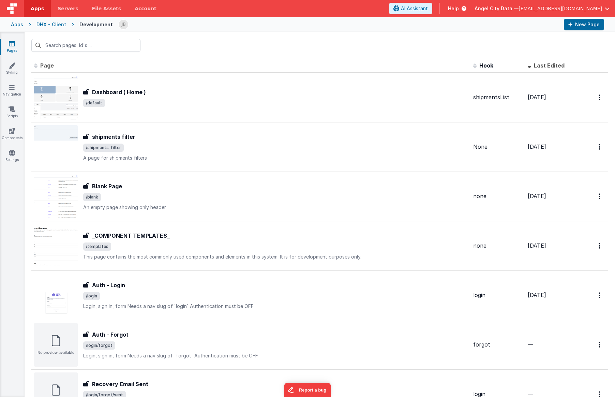
click at [18, 24] on div "Apps" at bounding box center [17, 24] width 12 height 7
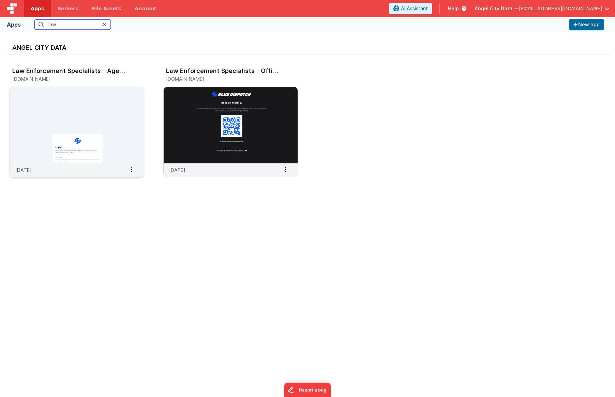
type input "law"
click at [79, 122] on img at bounding box center [77, 125] width 134 height 76
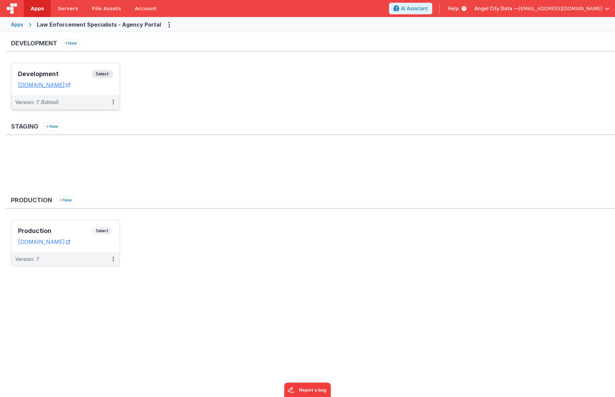
click at [80, 80] on div "Development Select" at bounding box center [65, 76] width 95 height 12
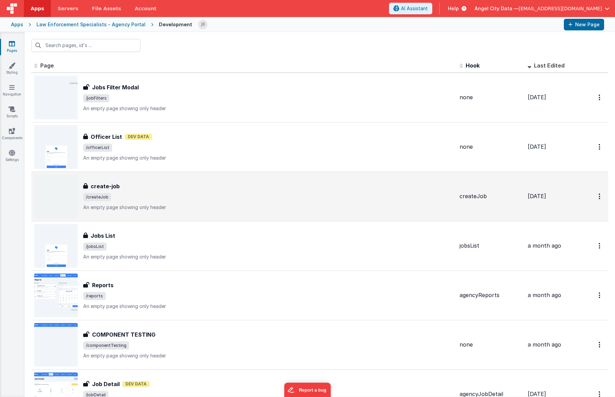
click at [109, 182] on h3 "create-job" at bounding box center [105, 186] width 29 height 8
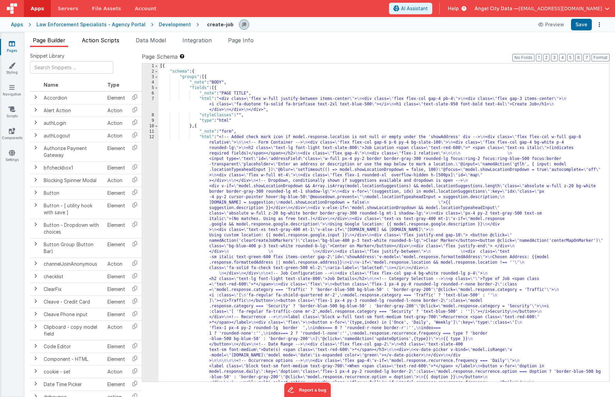
click at [106, 44] on li "Action Scripts" at bounding box center [100, 41] width 43 height 11
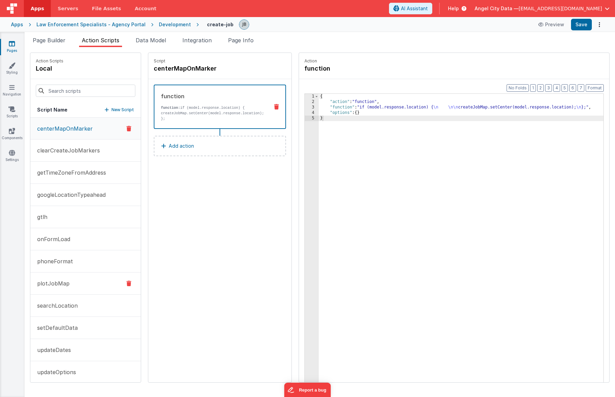
click at [64, 279] on button "plotJobMap" at bounding box center [85, 284] width 111 height 22
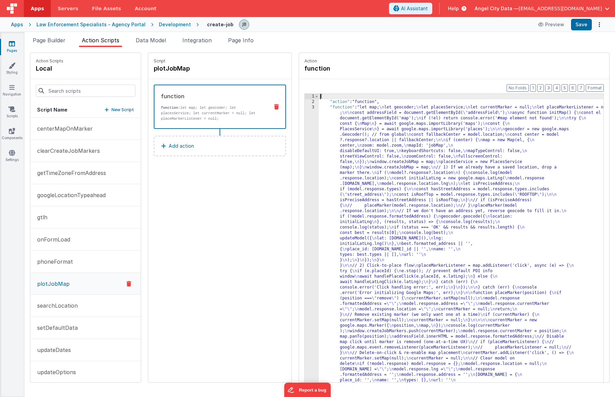
click at [305, 144] on div "3" at bounding box center [312, 339] width 14 height 469
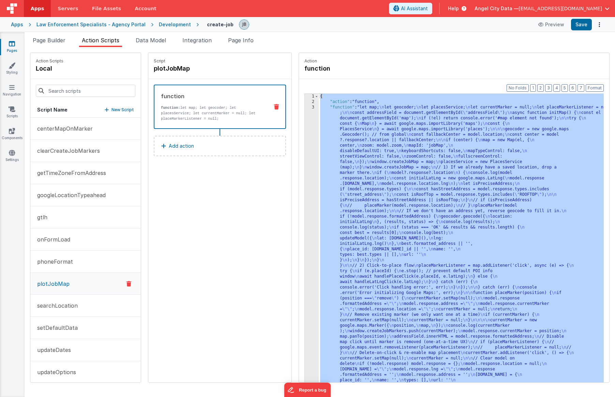
click at [305, 138] on div "3" at bounding box center [312, 339] width 14 height 469
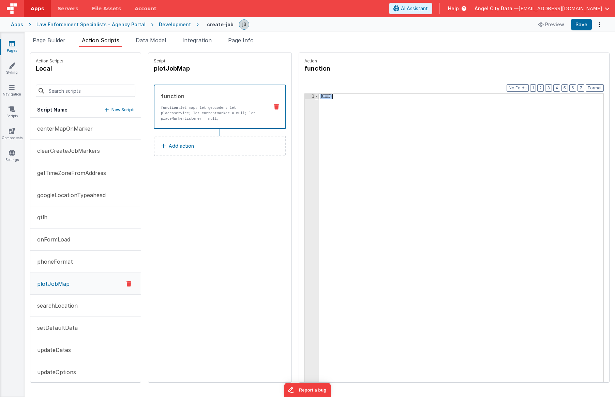
click at [315, 96] on span at bounding box center [317, 96] width 4 height 5
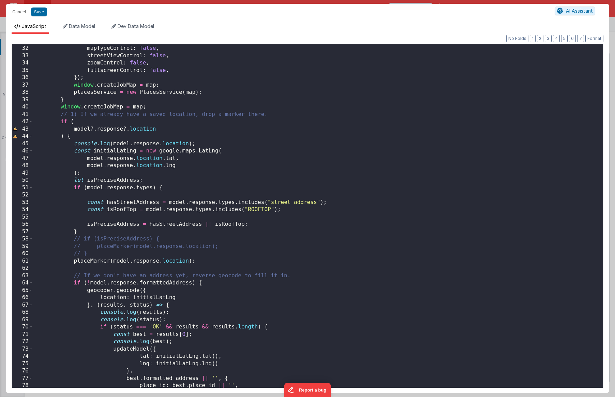
scroll to position [226, 0]
click at [142, 249] on div "keyboardShortcuts : false , mapTypeControl : false , streetViewControl : false …" at bounding box center [318, 216] width 570 height 357
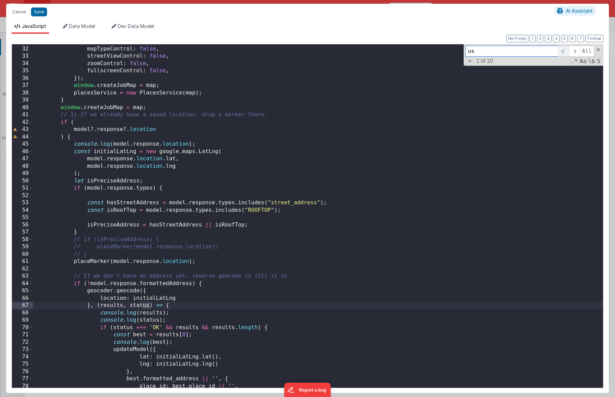
click at [561, 53] on span at bounding box center [563, 51] width 11 height 11
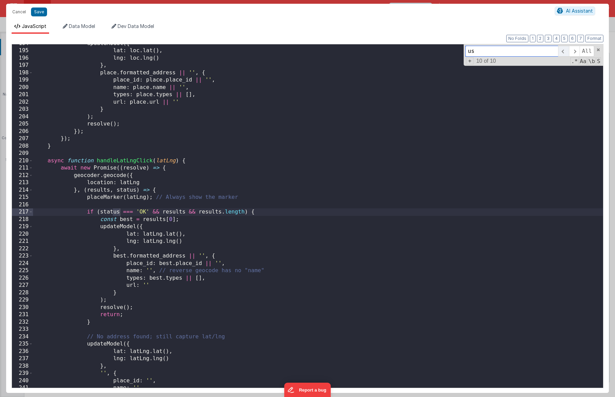
click at [561, 53] on span at bounding box center [563, 51] width 11 height 11
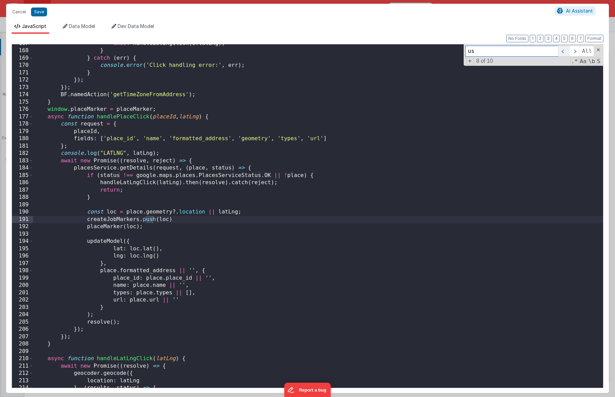
scroll to position [1222, 0]
click at [561, 53] on span at bounding box center [563, 51] width 11 height 11
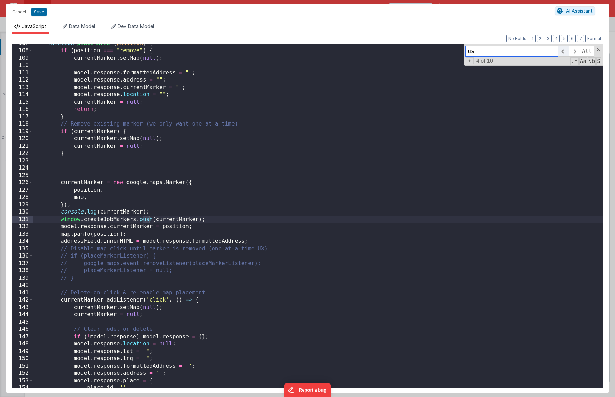
click at [561, 53] on span at bounding box center [563, 51] width 11 height 11
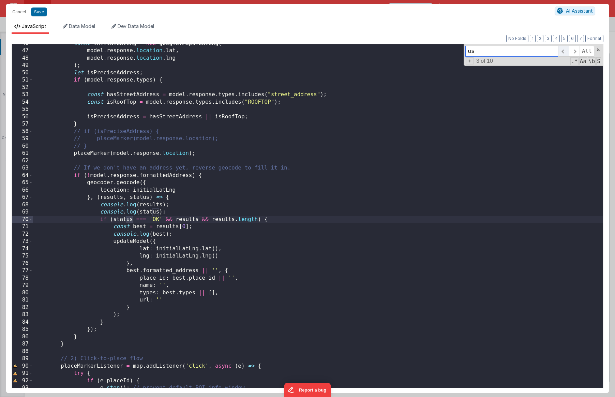
scroll to position [335, 0]
click at [561, 53] on span at bounding box center [563, 51] width 11 height 11
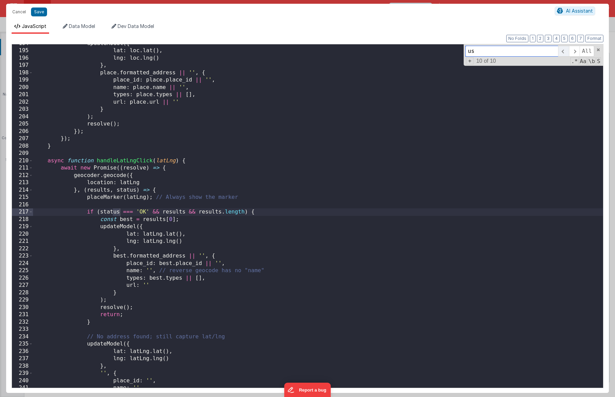
scroll to position [1420, 0]
click at [561, 53] on span at bounding box center [563, 51] width 11 height 11
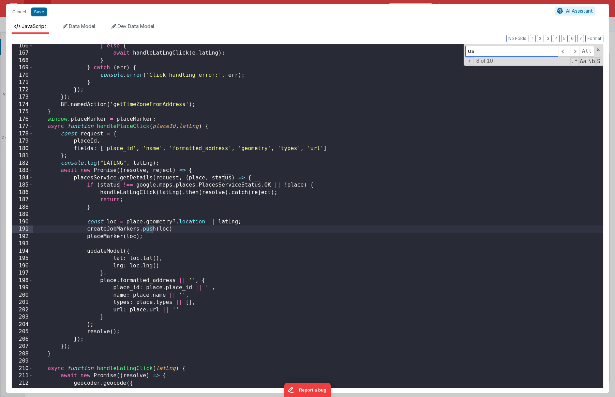
scroll to position [1212, 0]
click at [175, 153] on div "} else { await handleLatLngClick ( e . latLng ) ; } } catch ( err ) { console .…" at bounding box center [318, 220] width 570 height 357
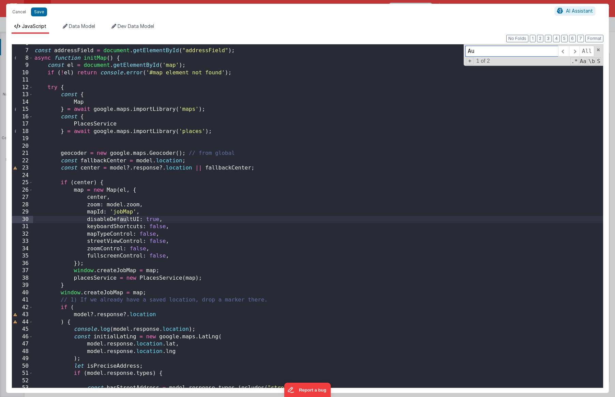
scroll to position [41, 0]
type input "Autocomp"
click at [17, 11] on button "Cancel" at bounding box center [19, 12] width 20 height 10
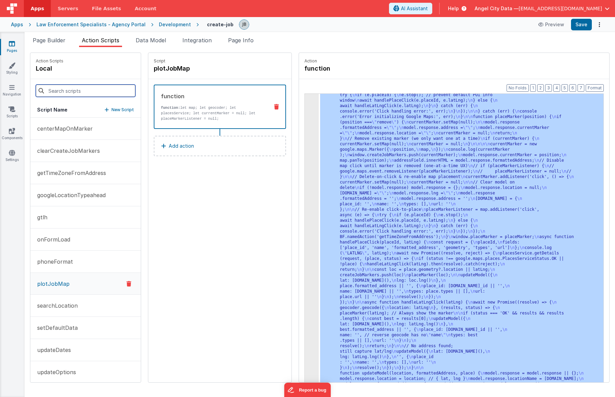
click at [77, 91] on input at bounding box center [86, 91] width 100 height 12
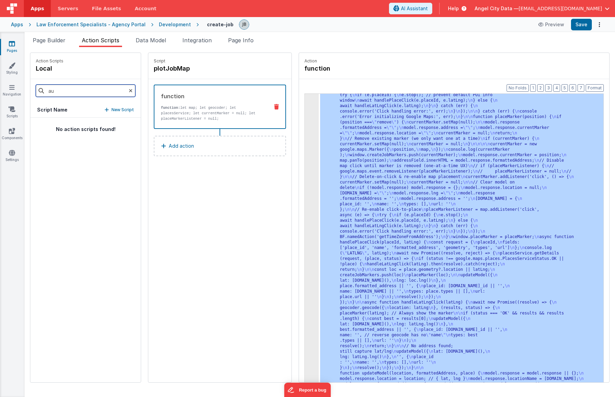
type input "a"
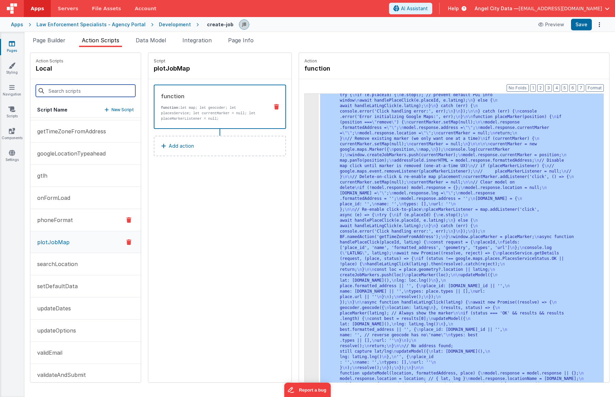
scroll to position [51, 0]
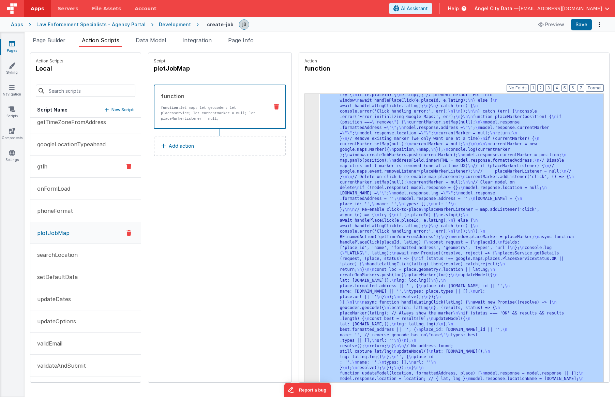
click at [63, 169] on button "gtlh" at bounding box center [85, 167] width 111 height 22
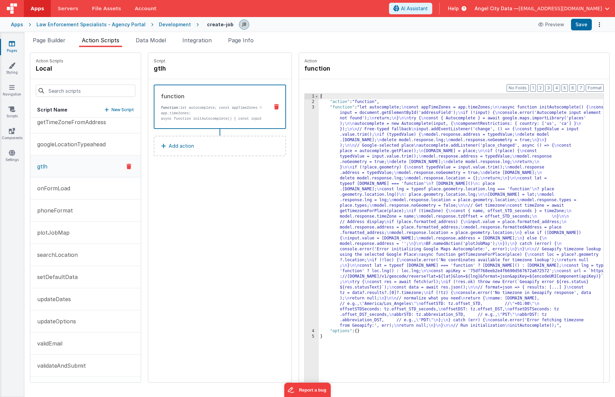
click at [305, 153] on div "3" at bounding box center [312, 217] width 14 height 224
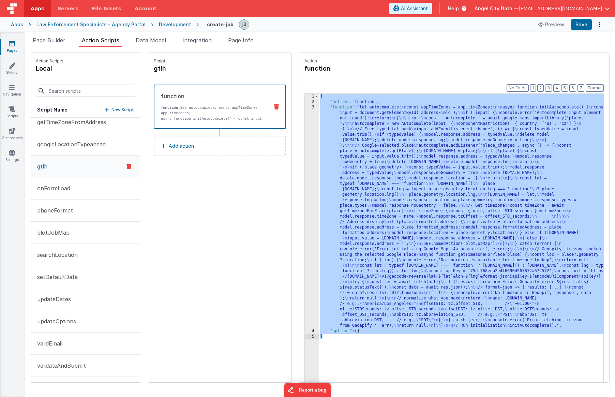
click at [305, 153] on div "3" at bounding box center [312, 217] width 14 height 224
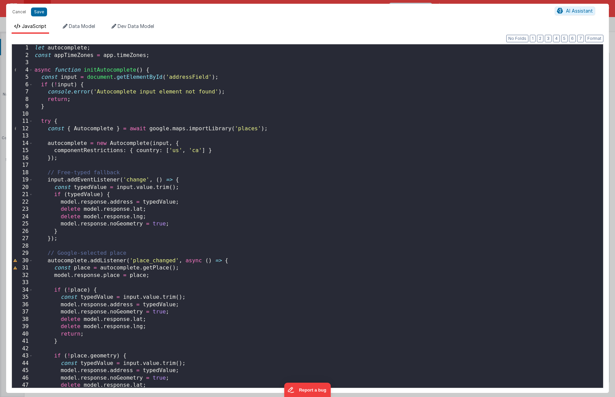
click at [150, 153] on div "let autocomplete ; const appTimeZones = app . timeZones ; async function initAu…" at bounding box center [318, 223] width 570 height 358
click at [82, 209] on div "let autocomplete ; const appTimeZones = app . timeZones ; async function initAu…" at bounding box center [318, 223] width 570 height 358
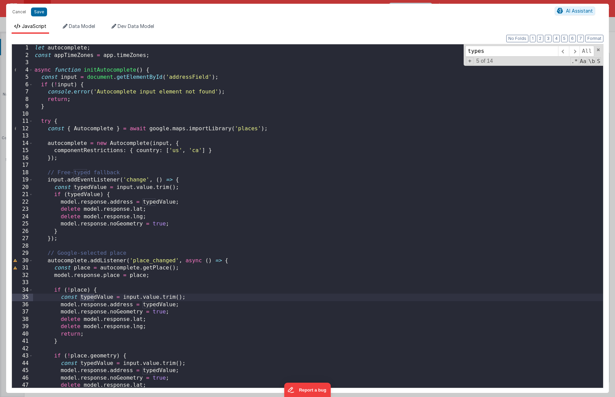
scroll to position [290, 0]
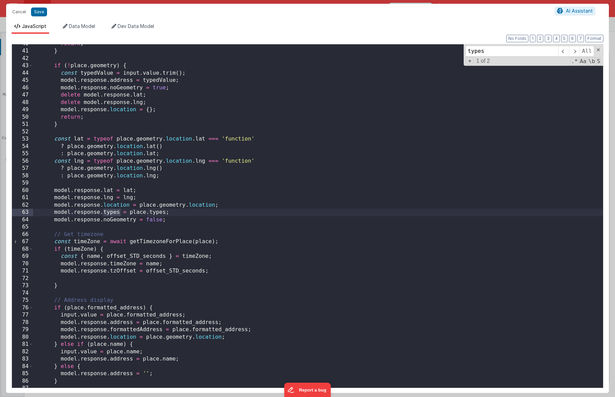
type input "types"
click at [21, 11] on button "Cancel" at bounding box center [19, 12] width 20 height 10
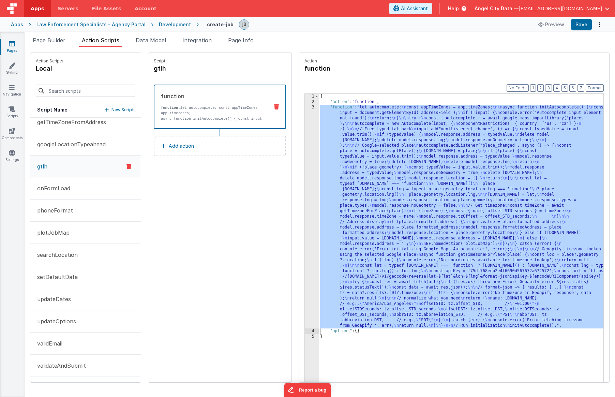
click at [22, 24] on div "Apps" at bounding box center [17, 24] width 12 height 7
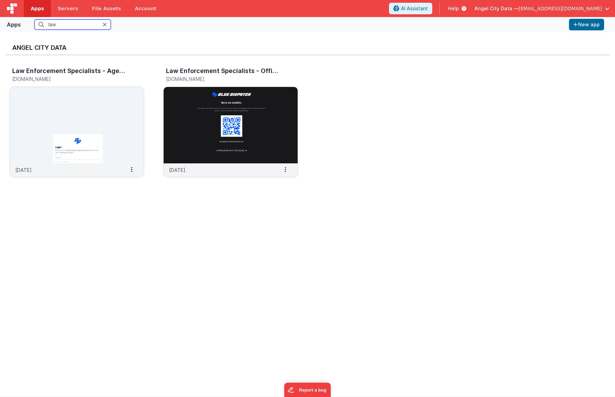
click at [61, 26] on input "law" at bounding box center [72, 24] width 76 height 10
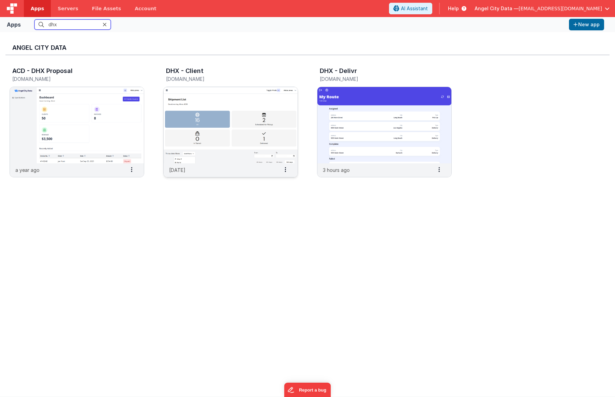
type input "dhx"
click at [198, 70] on h3 "DHX - Client" at bounding box center [185, 71] width 38 height 7
click at [196, 85] on div "DHX - Client [DOMAIN_NAME]" at bounding box center [230, 76] width 135 height 22
click at [199, 102] on img at bounding box center [231, 125] width 134 height 76
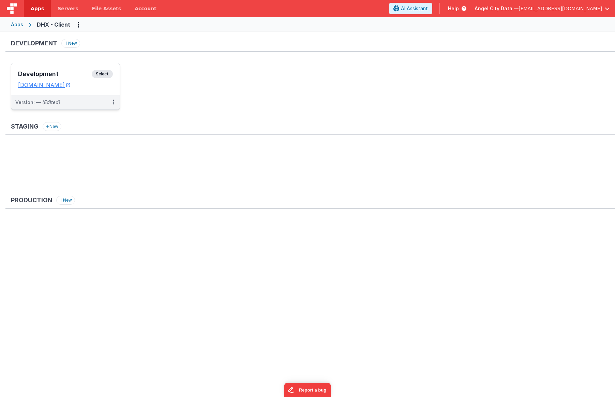
click at [72, 73] on h3 "Development" at bounding box center [55, 74] width 74 height 7
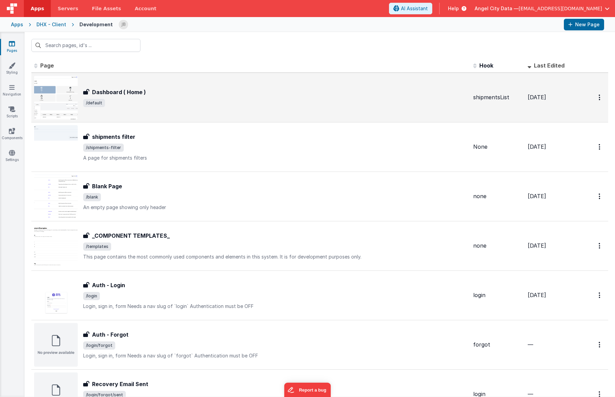
click at [102, 91] on h3 "Dashboard ( Home )" at bounding box center [119, 92] width 54 height 8
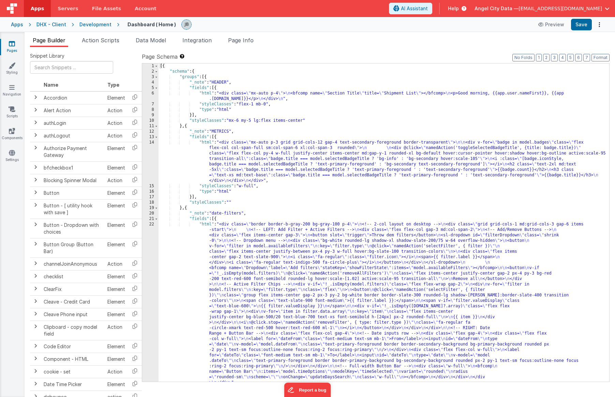
click at [151, 256] on div "22" at bounding box center [150, 304] width 16 height 164
click at [152, 245] on div "1 2 3 4 5 6 7 8 9 10 11 12 13 14 15 16 17 18 19 20 21 22 23" at bounding box center [150, 227] width 16 height 329
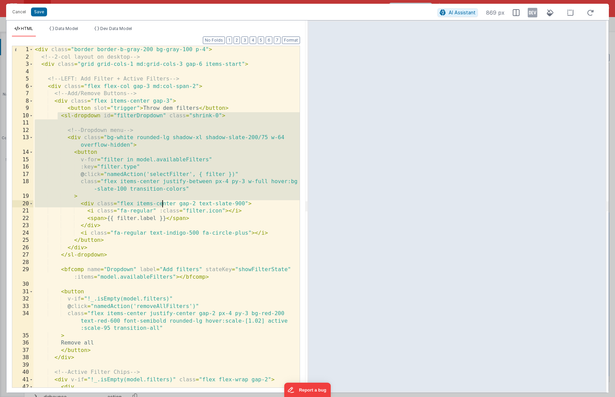
drag, startPoint x: 58, startPoint y: 115, endPoint x: 161, endPoint y: 207, distance: 137.7
click at [161, 207] on div "< div class = "border border-b-gray-200 bg-gray-100 p-4" > <!-- 2-col layout on…" at bounding box center [166, 224] width 266 height 356
click at [145, 131] on div "< div class = "border border-b-gray-200 bg-gray-100 p-4" > <!-- 2-col layout on…" at bounding box center [166, 224] width 266 height 356
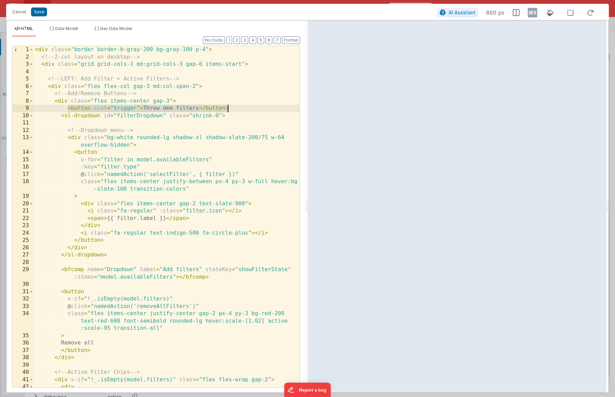
drag, startPoint x: 66, startPoint y: 106, endPoint x: 239, endPoint y: 111, distance: 173.0
click at [239, 111] on div "< div class = "border border-b-gray-200 bg-gray-100 p-4" > <!-- 2-col layout on…" at bounding box center [166, 224] width 266 height 356
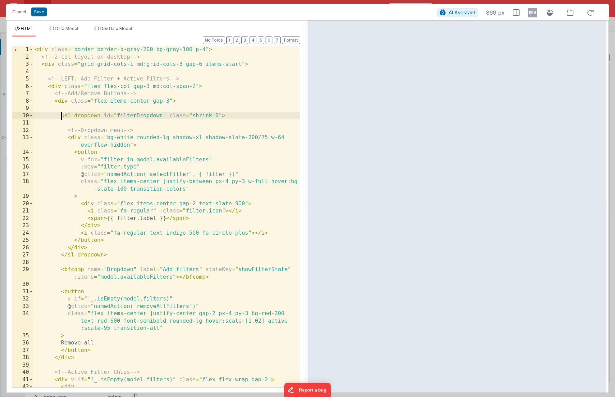
click at [61, 113] on div "< div class = "border border-b-gray-200 bg-gray-100 p-4" > <!-- 2-col layout on…" at bounding box center [166, 224] width 266 height 356
click at [62, 115] on div "< div class = "border border-b-gray-200 bg-gray-100 p-4" > <!-- 2-col layout on…" at bounding box center [166, 224] width 266 height 356
click at [67, 116] on div "< div class = "border border-b-gray-200 bg-gray-100 p-4" > <!-- 2-col layout on…" at bounding box center [166, 224] width 266 height 356
click at [140, 275] on div "< div class = "border border-b-gray-200 bg-gray-100 p-4" > <!-- 2-col layout on…" at bounding box center [166, 224] width 266 height 356
click at [102, 281] on div "< div class = "border border-b-gray-200 bg-gray-100 p-4" > <!-- 2-col layout on…" at bounding box center [166, 224] width 266 height 356
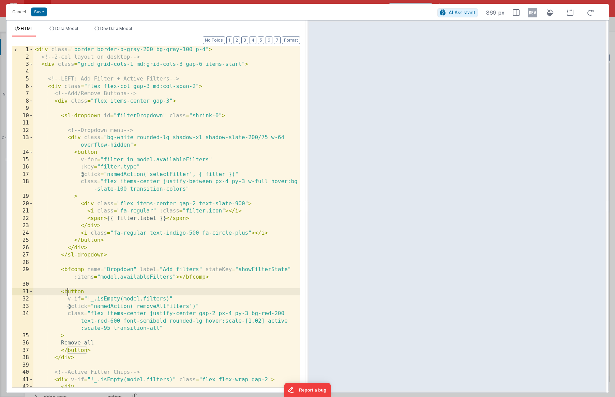
click at [66, 289] on div "< div class = "border border-b-gray-200 bg-gray-100 p-4" > <!-- 2-col layout on…" at bounding box center [166, 224] width 266 height 356
click at [78, 270] on div "< div class = "border border-b-gray-200 bg-gray-100 p-4" > <!-- 2-col layout on…" at bounding box center [166, 224] width 266 height 356
click at [72, 290] on div "< div class = "border border-b-gray-200 bg-gray-100 p-4" > <!-- 2-col layout on…" at bounding box center [166, 224] width 266 height 356
click at [71, 293] on div "< div class = "border border-b-gray-200 bg-gray-100 p-4" > <!-- 2-col layout on…" at bounding box center [166, 224] width 266 height 356
click at [175, 276] on div "< div class = "border border-b-gray-200 bg-gray-100 p-4" > <!-- 2-col layout on…" at bounding box center [166, 224] width 266 height 356
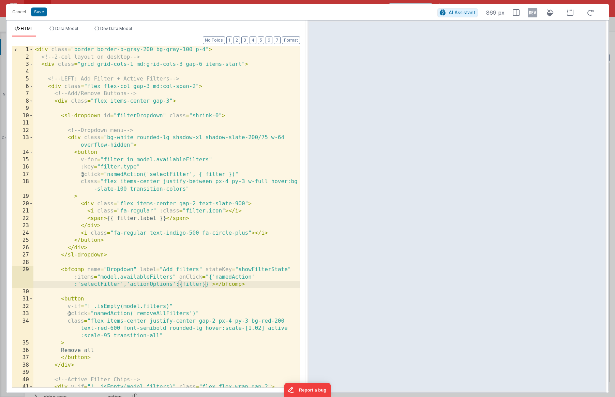
click at [38, 7] on div "Cancel Save" at bounding box center [223, 12] width 429 height 10
click at [38, 10] on button "Save" at bounding box center [39, 12] width 16 height 9
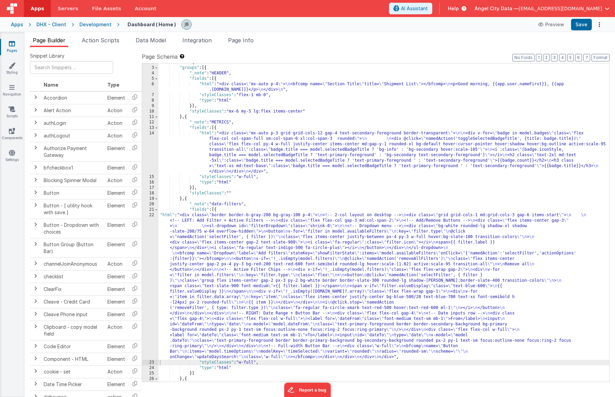
click at [582, 30] on div "Apps DHX - Client Development Dashboard ( Home ) Preview Save" at bounding box center [307, 24] width 615 height 15
click at [582, 27] on button "Save" at bounding box center [581, 25] width 21 height 12
click at [548, 26] on button "Preview" at bounding box center [552, 24] width 34 height 11
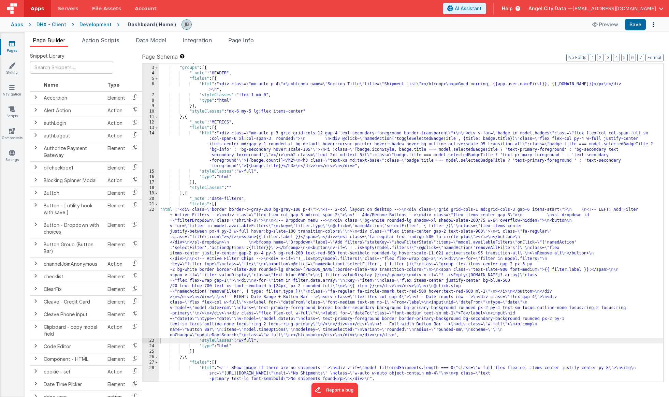
click at [145, 232] on div "22" at bounding box center [150, 272] width 16 height 131
click at [149, 232] on div "22" at bounding box center [150, 272] width 16 height 131
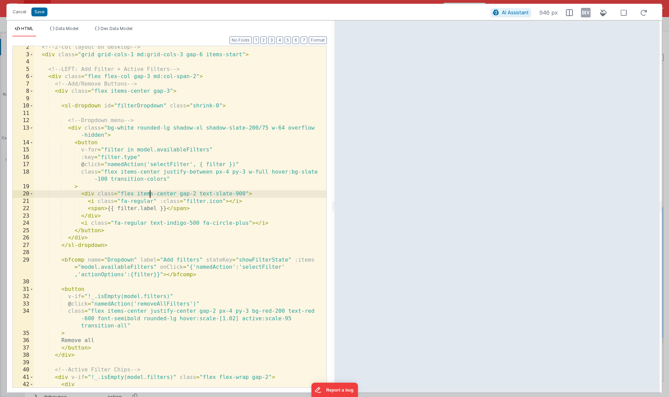
scroll to position [2, 0]
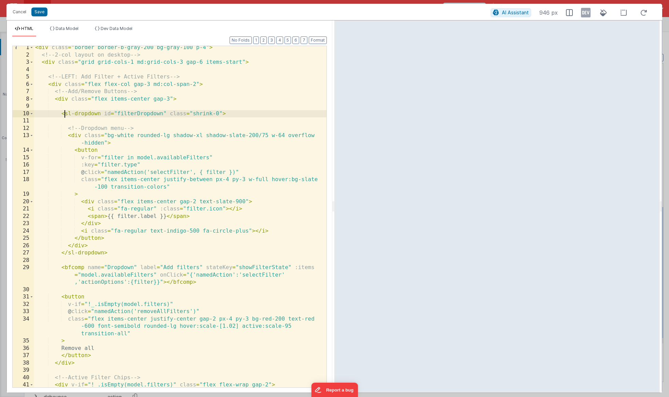
click at [66, 115] on div "< div class = "border border-b-gray-200 bg-gray-100 p-4" > <!-- 2-col layout on…" at bounding box center [180, 222] width 293 height 356
click at [58, 100] on div "< div class = "border border-b-gray-200 bg-gray-100 p-4" > <!-- 2-col layout on…" at bounding box center [180, 222] width 293 height 356
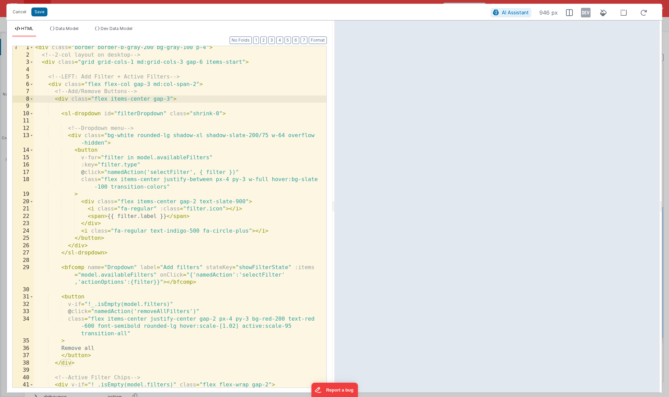
click at [63, 101] on div "< div class = "border border-b-gray-200 bg-gray-100 p-4" > <!-- 2-col layout on…" at bounding box center [180, 222] width 293 height 356
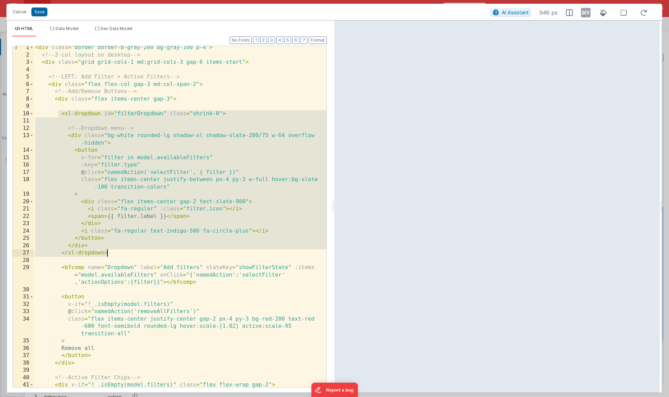
drag, startPoint x: 60, startPoint y: 113, endPoint x: 126, endPoint y: 251, distance: 153.0
click at [126, 251] on div "< div class = "border border-b-gray-200 bg-gray-100 p-4" > <!-- 2-col layout on…" at bounding box center [180, 222] width 293 height 356
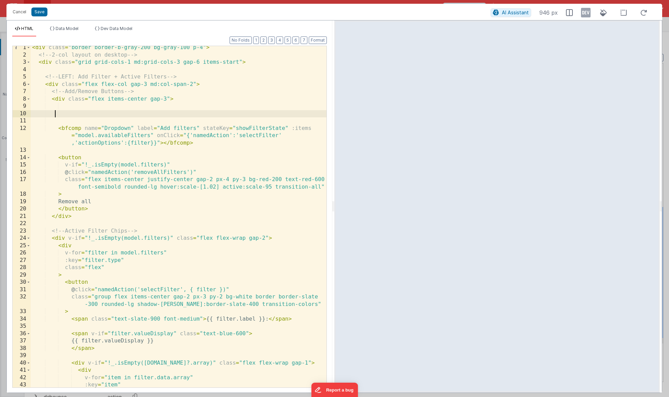
click at [136, 129] on div "< div class = "border border-b-gray-200 bg-gray-100 p-4" > <!-- 2-col layout on…" at bounding box center [179, 226] width 296 height 364
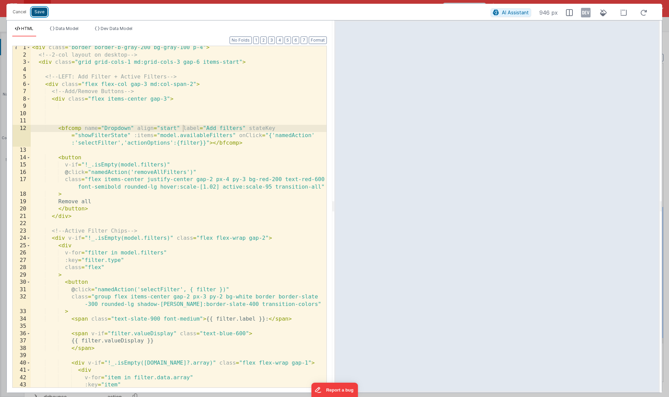
click at [38, 13] on button "Save" at bounding box center [39, 12] width 16 height 9
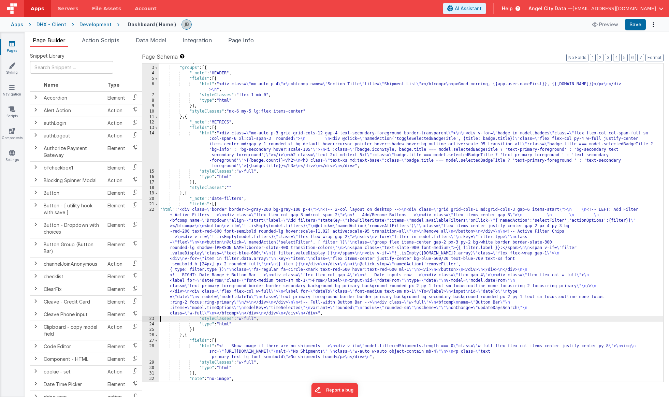
click at [156, 246] on div "22" at bounding box center [150, 261] width 16 height 109
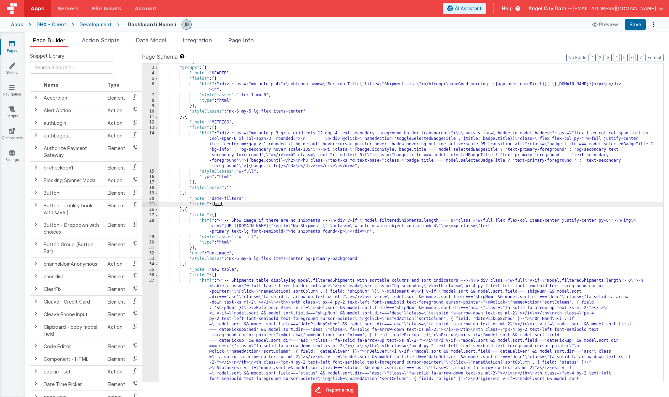
click at [155, 204] on span at bounding box center [157, 204] width 4 height 5
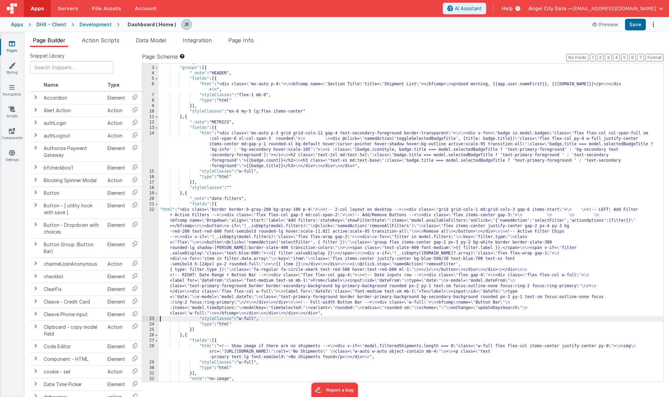
click at [150, 219] on div "22" at bounding box center [150, 261] width 16 height 109
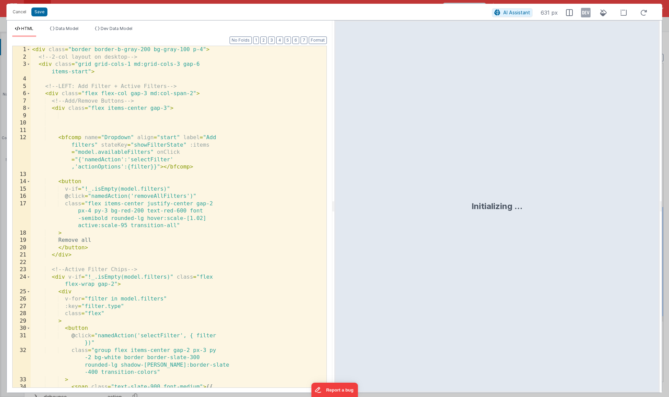
click at [150, 219] on div "< div class = "border border-b-gray-200 bg-gray-100 p-4" > <!-- 2-col layout on…" at bounding box center [179, 228] width 296 height 364
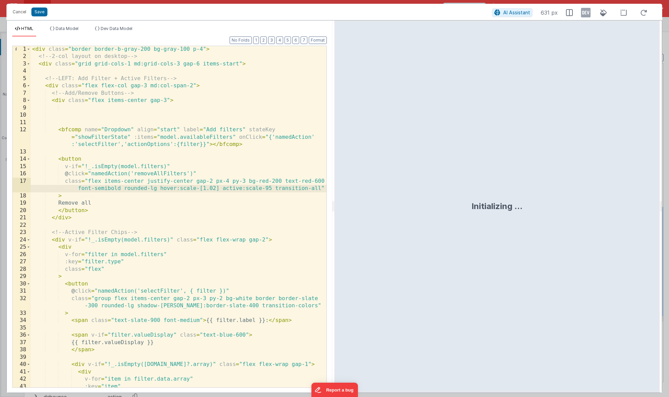
scroll to position [1, 0]
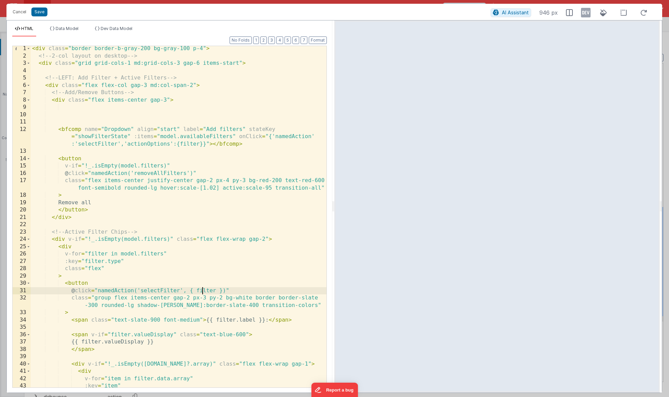
click at [204, 290] on div "< div class = "border border-b-gray-200 bg-gray-100 p-4" > <!-- 2-col layout on…" at bounding box center [179, 227] width 296 height 364
click at [163, 292] on div "< div class = "border border-b-gray-200 bg-gray-100 p-4" > <!-- 2-col layout on…" at bounding box center [179, 227] width 296 height 364
click at [39, 12] on button "Save" at bounding box center [39, 12] width 16 height 9
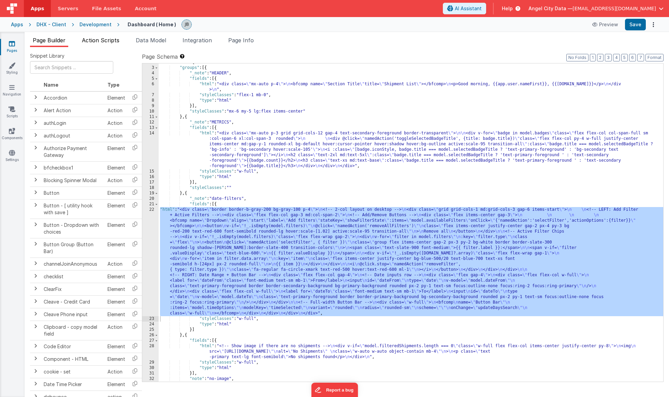
click at [115, 42] on span "Action Scripts" at bounding box center [101, 40] width 38 height 7
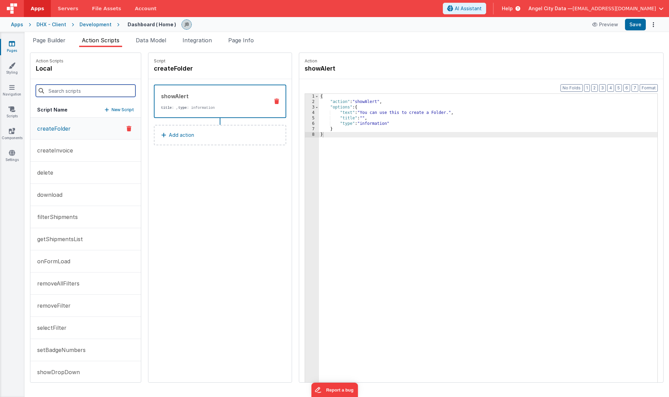
click at [99, 92] on input at bounding box center [86, 91] width 100 height 12
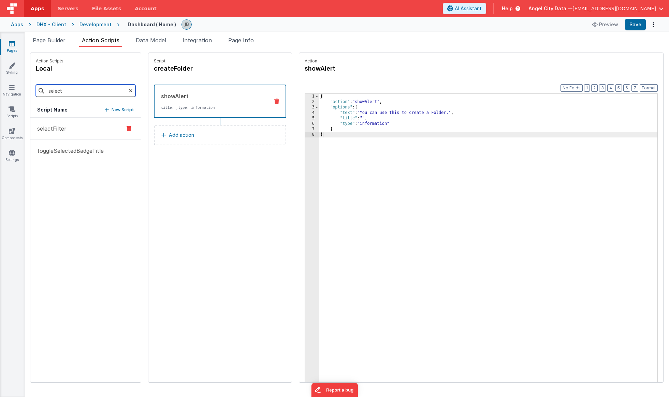
type input "select"
click at [57, 128] on p "selectFilter" at bounding box center [49, 129] width 33 height 8
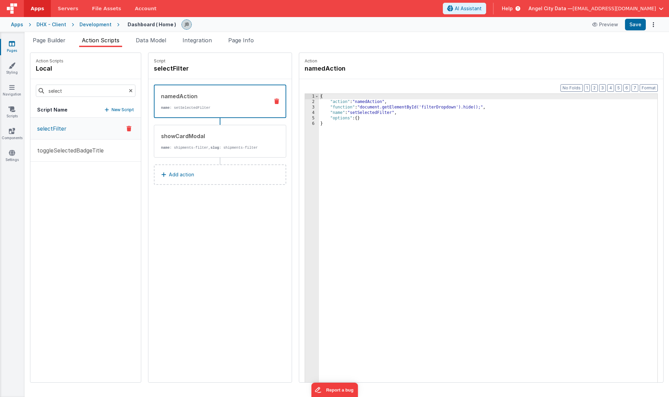
click at [305, 107] on div "3" at bounding box center [312, 107] width 14 height 5
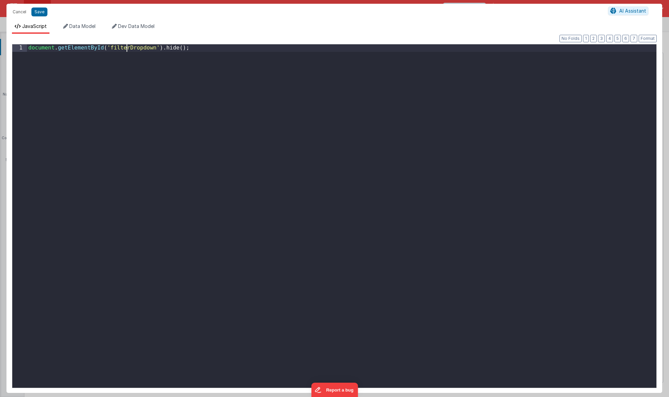
click at [126, 47] on div "document . getElementById ( 'filterDropdown' ) . hide ( ) ;" at bounding box center [341, 223] width 629 height 358
drag, startPoint x: 161, startPoint y: 90, endPoint x: 151, endPoint y: 86, distance: 10.6
click at [151, 86] on div "document . getElementById ( 'filterDropdown' ) . hide ( ) ;" at bounding box center [341, 223] width 629 height 358
drag, startPoint x: 86, startPoint y: 71, endPoint x: 68, endPoint y: 72, distance: 18.4
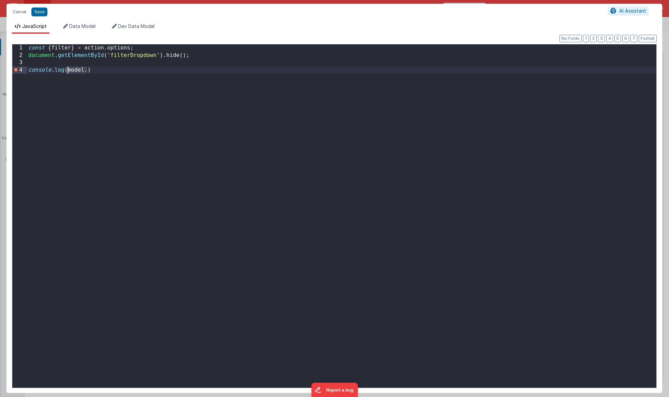
click at [68, 72] on div "const { filter } = action . options ; document . getElementById ( 'filterDropdo…" at bounding box center [341, 223] width 629 height 358
click at [42, 11] on button "Save" at bounding box center [39, 12] width 16 height 9
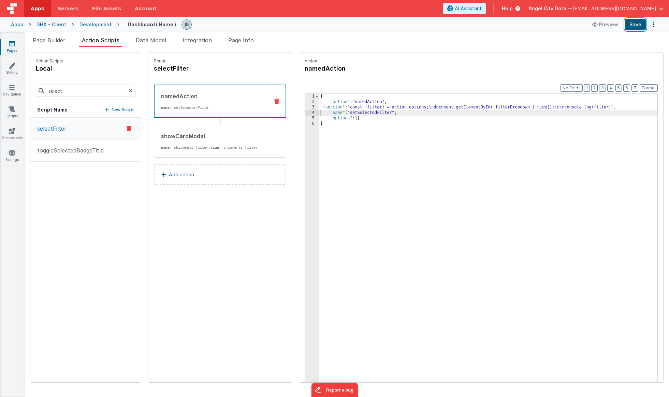
click at [615, 27] on button "Save" at bounding box center [635, 25] width 21 height 12
click at [47, 38] on span "Page Builder" at bounding box center [49, 40] width 33 height 7
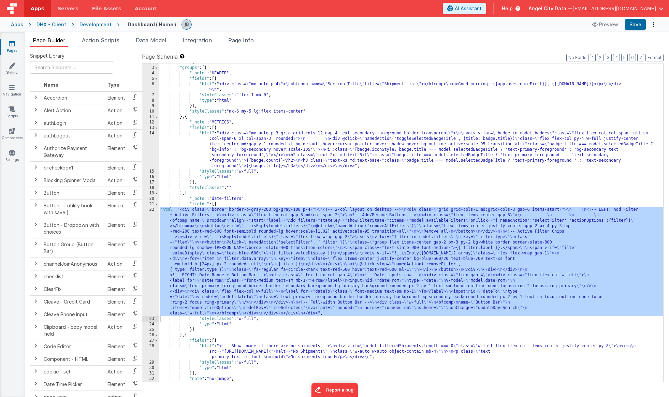
click at [149, 244] on div "22" at bounding box center [150, 261] width 16 height 109
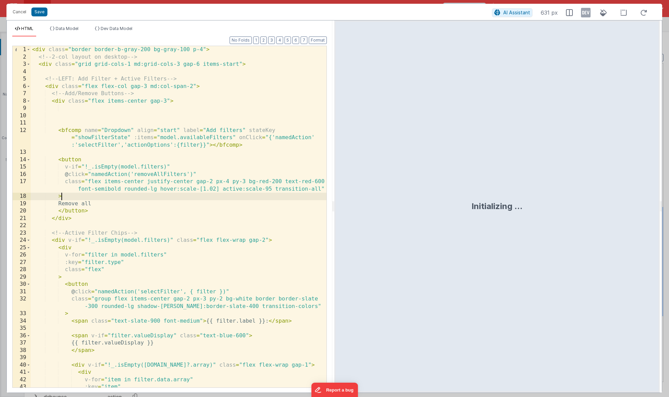
scroll to position [0, 0]
click at [134, 194] on div "< div class = "border border-b-gray-200 bg-gray-100 p-4" > <!-- 2-col layout on…" at bounding box center [179, 228] width 296 height 364
click at [59, 176] on div "< div class = "border border-b-gray-200 bg-gray-100 p-4" > <!-- 2-col layout on…" at bounding box center [179, 228] width 296 height 364
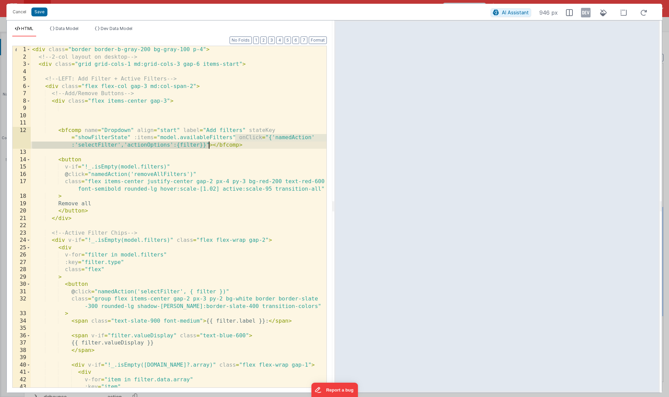
drag, startPoint x: 237, startPoint y: 138, endPoint x: 208, endPoint y: 148, distance: 30.1
click at [208, 148] on div "< div class = "border border-b-gray-200 bg-gray-100 p-4" > <!-- 2-col layout on…" at bounding box center [179, 228] width 296 height 364
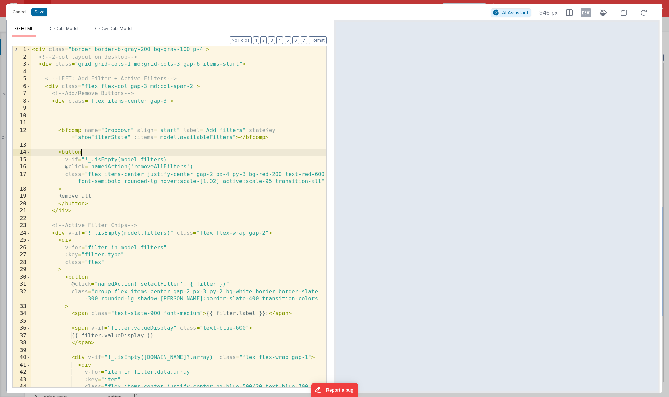
click at [214, 155] on div "< div class = "border border-b-gray-200 bg-gray-100 p-4" > <!-- 2-col layout on…" at bounding box center [179, 228] width 296 height 364
click at [40, 8] on button "Save" at bounding box center [39, 12] width 16 height 9
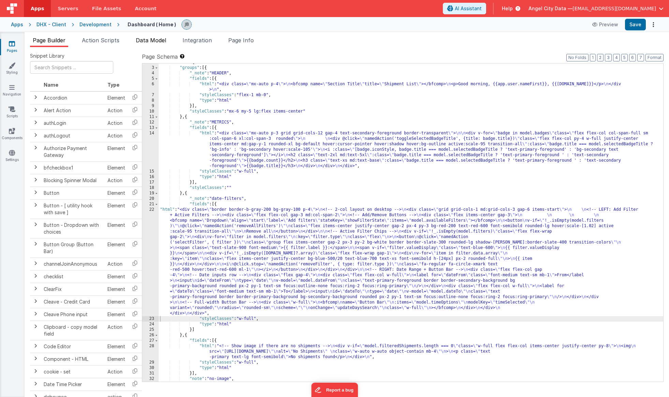
click at [146, 40] on span "Data Model" at bounding box center [151, 40] width 30 height 7
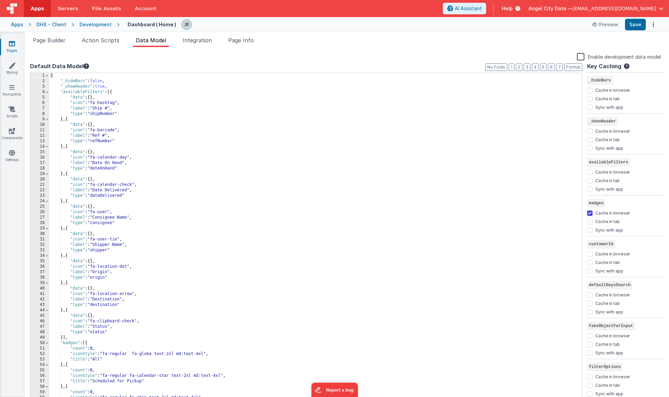
click at [78, 138] on div "{ "_hideBars" : false , "_showHeader" : true , "availableFilters" : [{ "data" :…" at bounding box center [315, 243] width 533 height 341
click at [78, 140] on div "{ "_hideBars" : false , "_showHeader" : true , "availableFilters" : [{ "data" :…" at bounding box center [315, 243] width 533 height 341
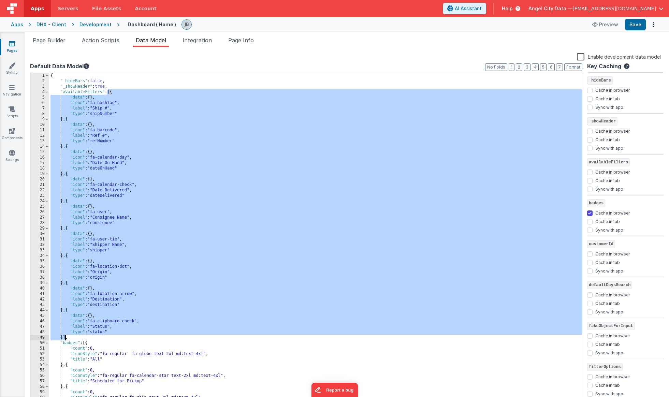
drag, startPoint x: 108, startPoint y: 93, endPoint x: 65, endPoint y: 338, distance: 249.0
click at [65, 338] on div "{ "_hideBars" : false , "_showHeader" : true , "availableFilters" : [{ "data" :…" at bounding box center [315, 243] width 533 height 341
click at [66, 347] on div "{ "_hideBars" : false , "_showHeader" : true , "availableFilters" : [{ "data" :…" at bounding box center [315, 243] width 533 height 341
drag, startPoint x: 65, startPoint y: 339, endPoint x: 110, endPoint y: 92, distance: 251.3
click at [110, 92] on div "{ "_hideBars" : false , "_showHeader" : true , "availableFilters" : [{ "data" :…" at bounding box center [315, 243] width 533 height 341
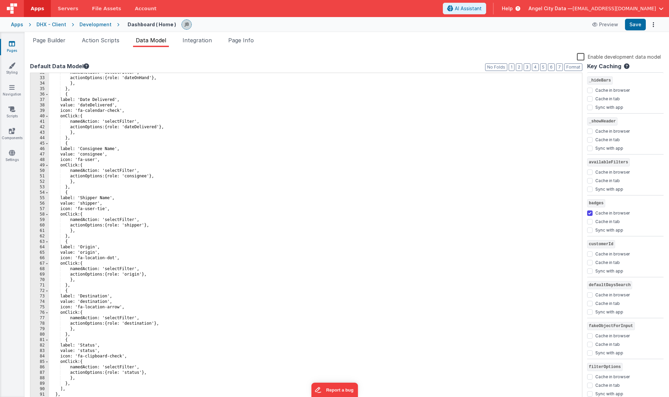
scroll to position [172, 0]
click at [163, 172] on div "namedAction: 'selectFilter', actionOptions: { role: 'dateOnHand' } , } , } , { …" at bounding box center [315, 240] width 533 height 341
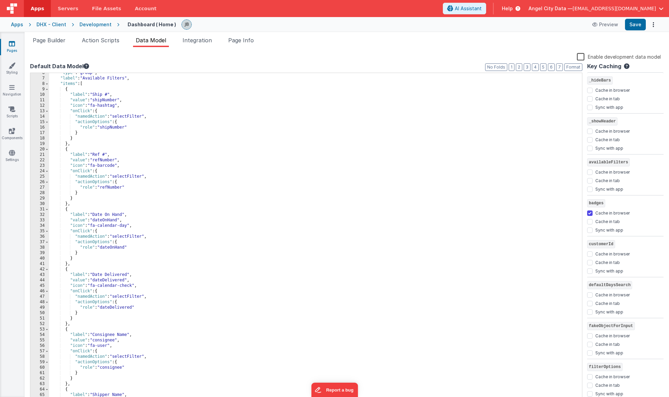
scroll to position [0, 0]
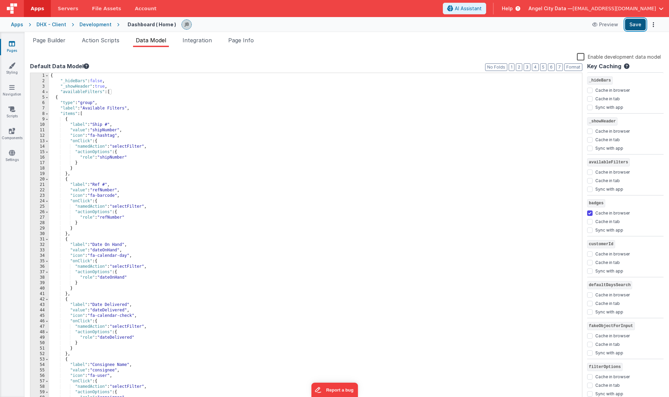
click at [615, 24] on button "Save" at bounding box center [635, 25] width 21 height 12
click at [76, 92] on div "{ "_hideBars" : false , "_showHeader" : true , "availableFilters" : [ { "type" …" at bounding box center [315, 243] width 533 height 341
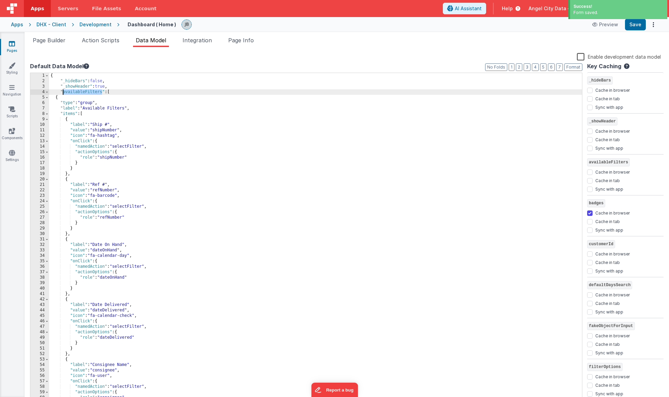
click at [76, 92] on div "{ "_hideBars" : false , "_showHeader" : true , "availableFilters" : [ { "type" …" at bounding box center [315, 243] width 533 height 341
click at [54, 41] on span "Page Builder" at bounding box center [49, 40] width 33 height 7
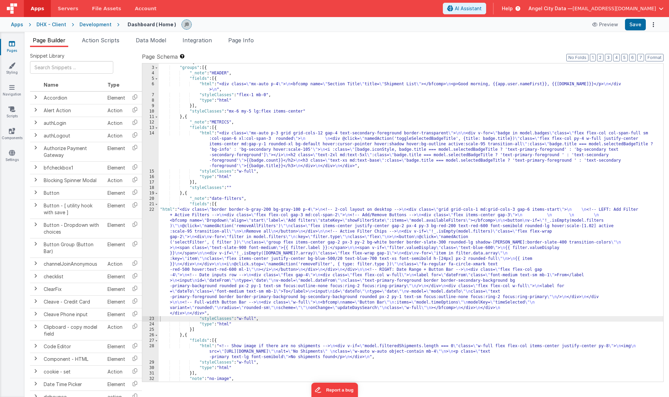
click at [148, 232] on div "22" at bounding box center [150, 261] width 16 height 109
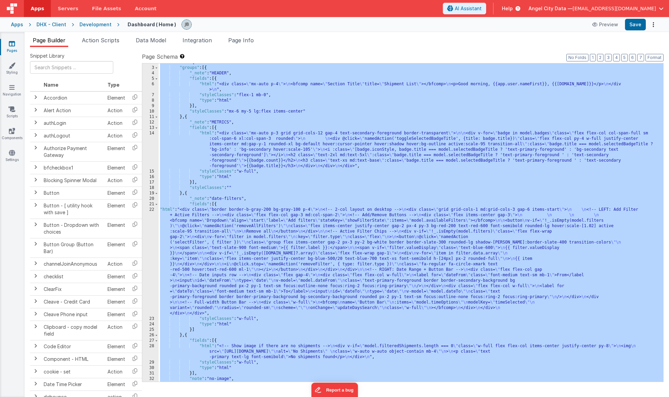
click at [156, 243] on div "22" at bounding box center [150, 261] width 16 height 109
click at [150, 229] on div "22" at bounding box center [150, 261] width 16 height 109
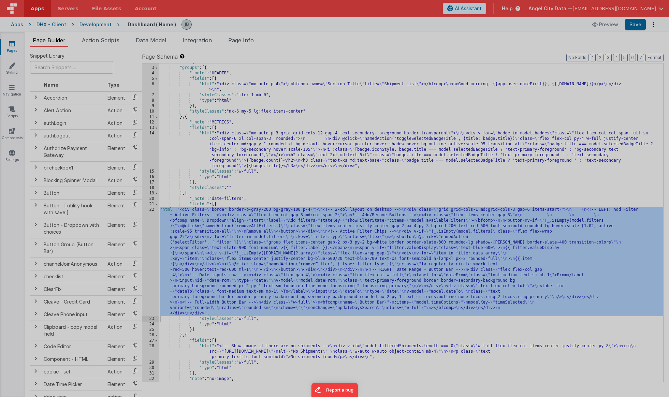
click at [150, 229] on div "< div class = "border border-b-gray-200 bg-gray-100 p-4" > <!-- 2-col layout on…" at bounding box center [179, 221] width 296 height 364
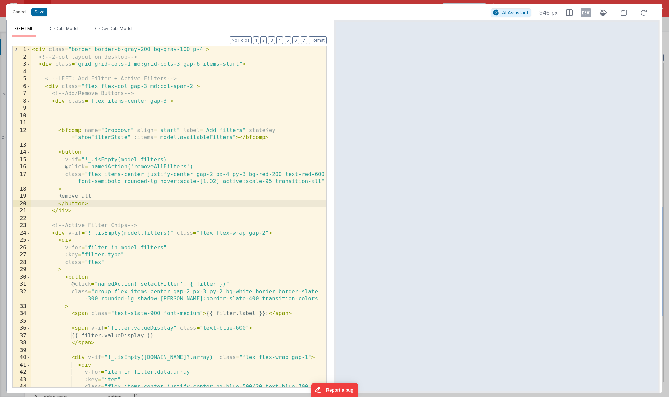
click at [232, 138] on div "< div class = "border border-b-gray-200 bg-gray-100 p-4" > <!-- 2-col layout on…" at bounding box center [179, 228] width 296 height 364
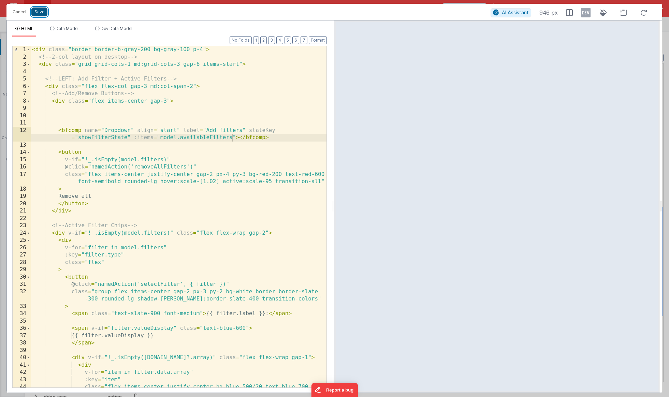
click at [43, 12] on button "Save" at bounding box center [39, 12] width 16 height 9
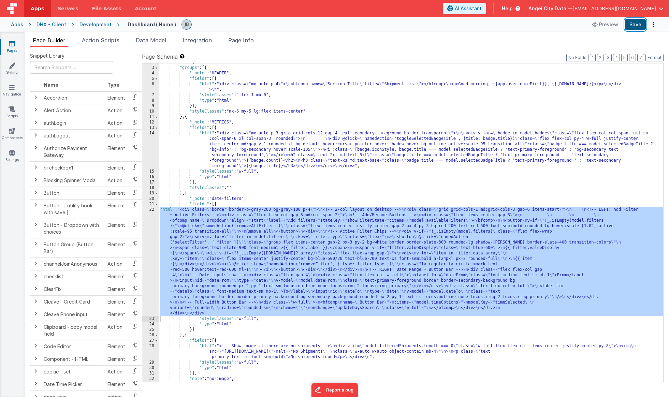
click at [615, 26] on button "Save" at bounding box center [635, 25] width 21 height 12
click at [96, 40] on span "Action Scripts" at bounding box center [101, 40] width 38 height 7
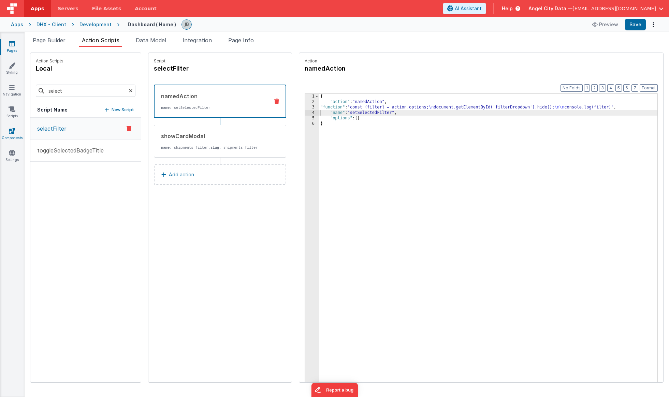
click at [13, 128] on icon at bounding box center [12, 131] width 6 height 7
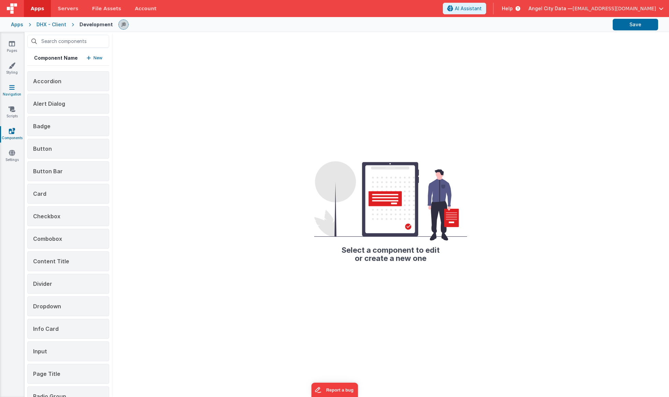
click at [16, 86] on link "Navigation" at bounding box center [12, 91] width 25 height 14
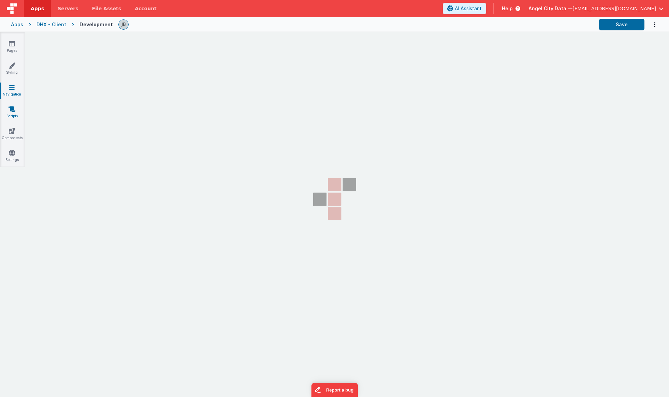
click at [10, 109] on icon at bounding box center [12, 109] width 7 height 7
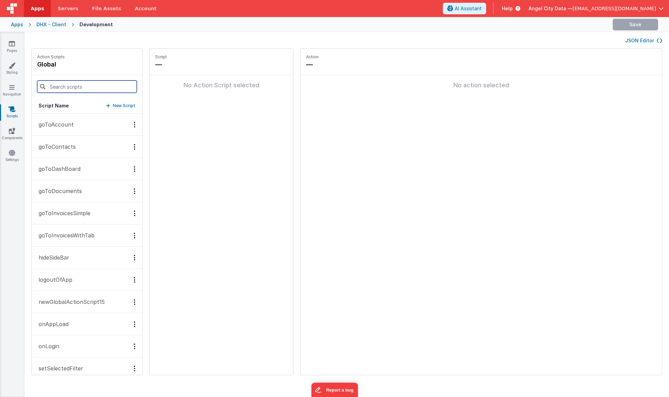
click at [65, 87] on input at bounding box center [87, 86] width 100 height 12
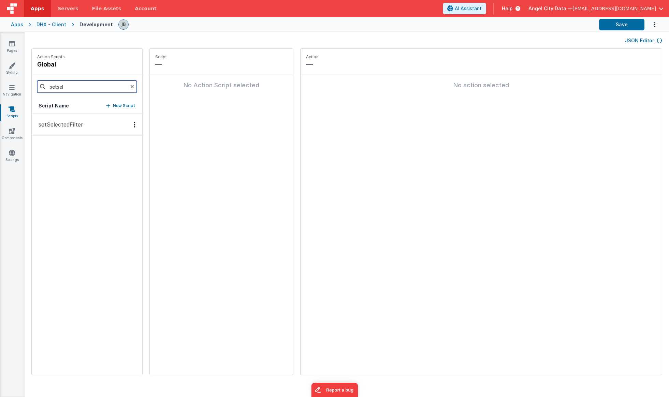
type input "setsel"
click at [58, 128] on p "setSelectedFilter" at bounding box center [58, 124] width 49 height 8
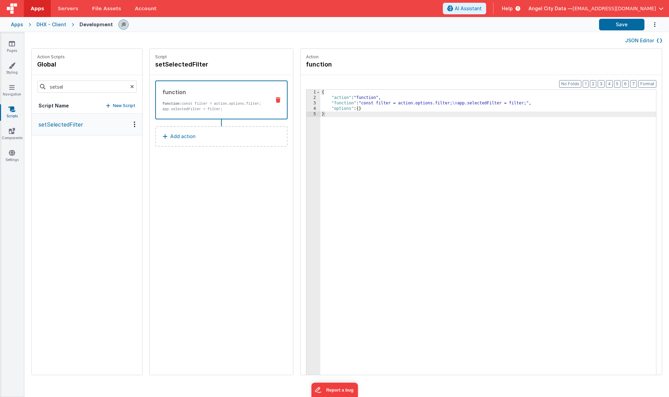
click at [163, 108] on p "function: const filter = action.options.filter; app.selectedFilter = filter;" at bounding box center [213, 106] width 103 height 11
click at [306, 103] on div "3" at bounding box center [313, 103] width 14 height 5
click at [306, 100] on div "2" at bounding box center [313, 97] width 14 height 5
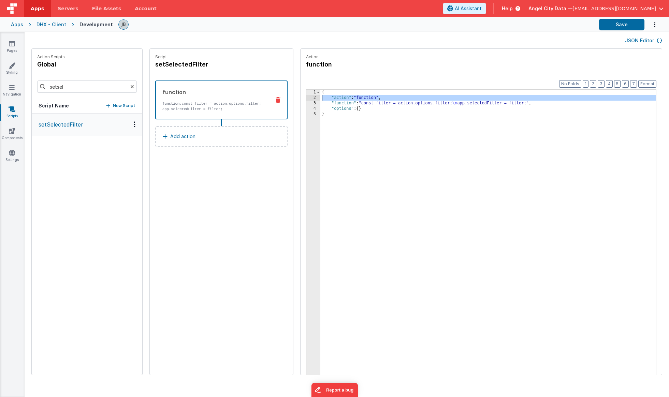
click at [306, 100] on div "2" at bounding box center [313, 97] width 14 height 5
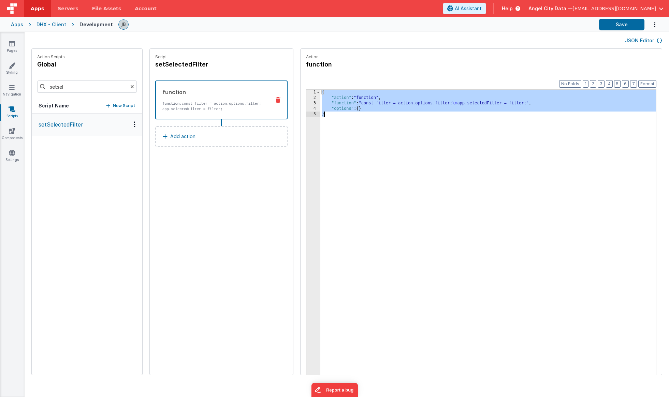
click at [306, 102] on div "3" at bounding box center [313, 103] width 14 height 5
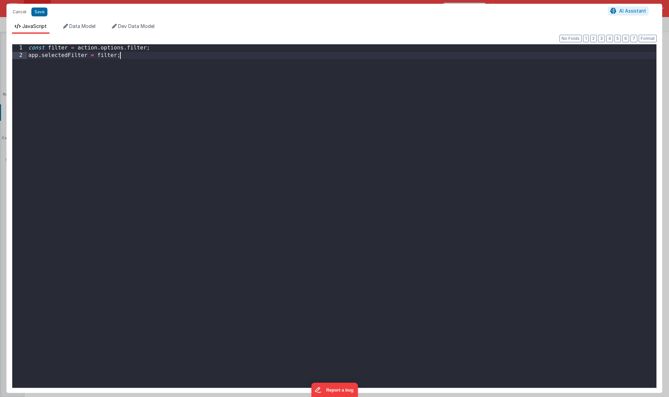
click at [162, 53] on div "const filter = action . options . filter ; app . selectedFilter = filter ;" at bounding box center [341, 223] width 629 height 358
click at [163, 48] on div "const filter = action . options . filter ; app . selectedFilter = filter ;" at bounding box center [341, 223] width 629 height 358
click at [21, 11] on button "Cancel" at bounding box center [19, 12] width 20 height 10
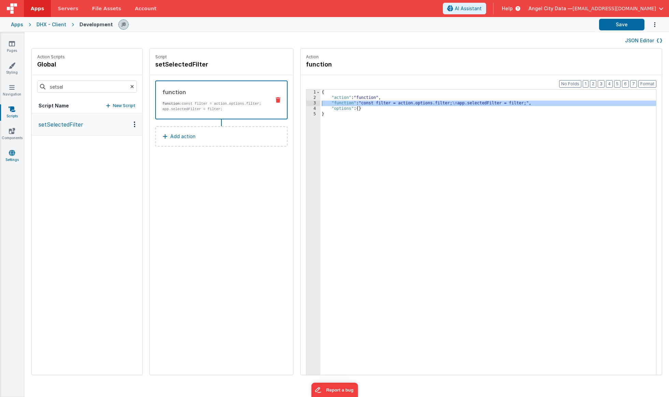
click at [11, 154] on icon at bounding box center [12, 152] width 6 height 7
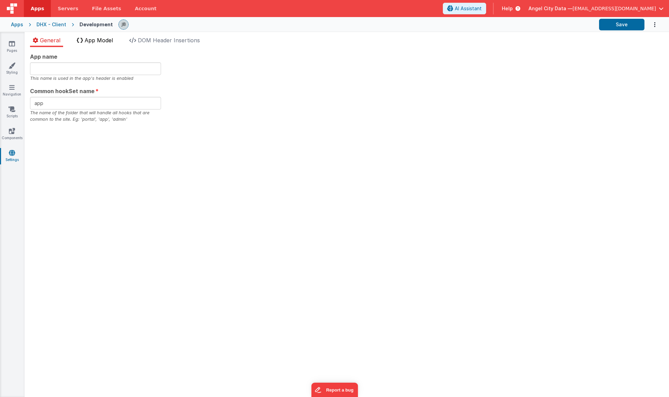
click at [101, 43] on li "App Model" at bounding box center [95, 41] width 42 height 11
checkbox input "false"
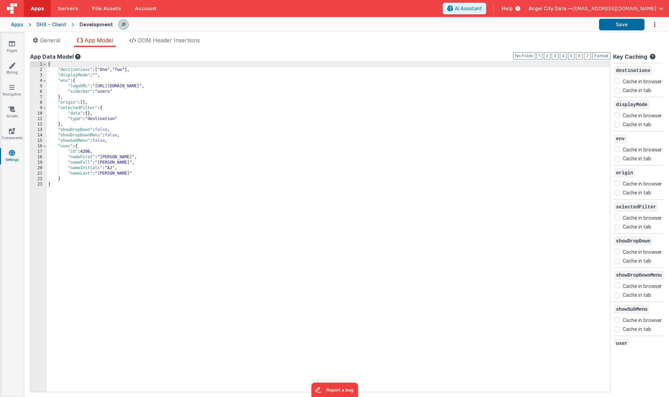
click at [73, 117] on div "{ "destinations" : [ "One" , "Two" ] , "displayMode" : "" , "env" : { "logoURL"…" at bounding box center [328, 232] width 563 height 341
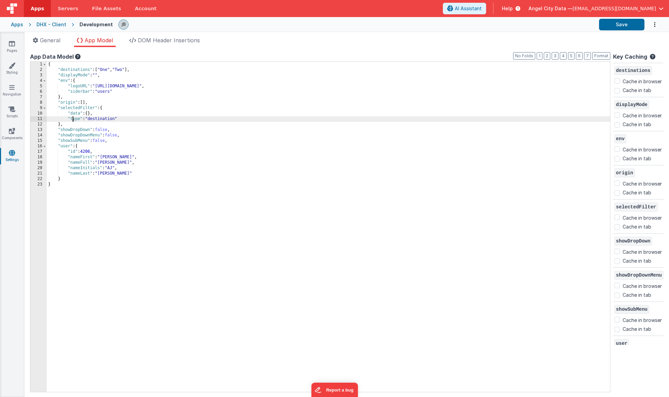
click at [73, 117] on div "{ "destinations" : [ "One" , "Two" ] , "displayMode" : "" , "env" : { "logoURL"…" at bounding box center [328, 232] width 563 height 341
click at [15, 46] on link "Pages" at bounding box center [12, 47] width 25 height 14
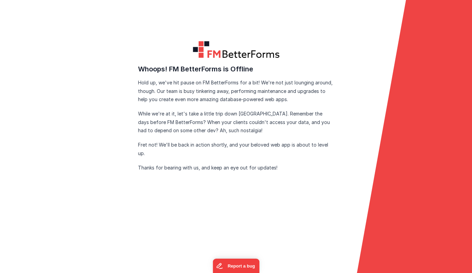
click at [240, 84] on p "Hold up, we've hit pause on FM BetterForms for a bit! We're not just lounging a…" at bounding box center [236, 90] width 196 height 25
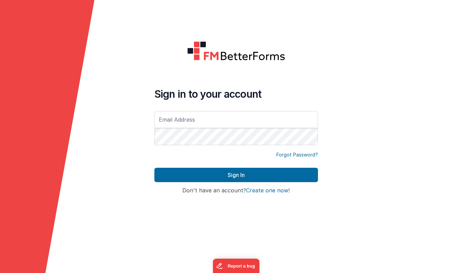
type input "[EMAIL_ADDRESS][DOMAIN_NAME]"
click at [197, 189] on h4 "Don't have an account? Create one now!" at bounding box center [237, 190] width 164 height 6
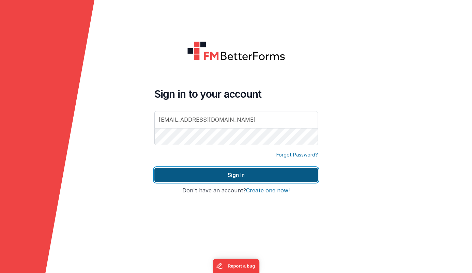
click at [197, 171] on button "Sign In" at bounding box center [237, 174] width 164 height 14
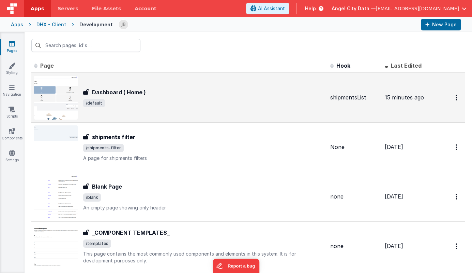
click at [109, 93] on h3 "Dashboard ( Home )" at bounding box center [119, 92] width 54 height 8
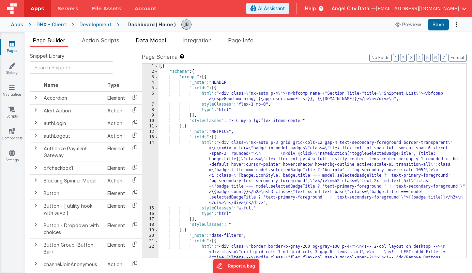
click at [145, 38] on span "Data Model" at bounding box center [151, 40] width 30 height 7
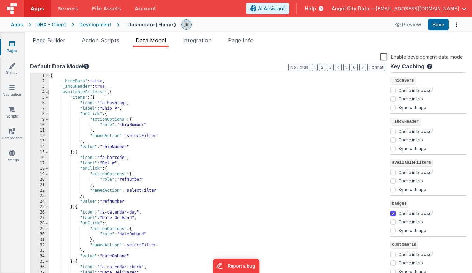
click at [47, 90] on span at bounding box center [47, 91] width 4 height 5
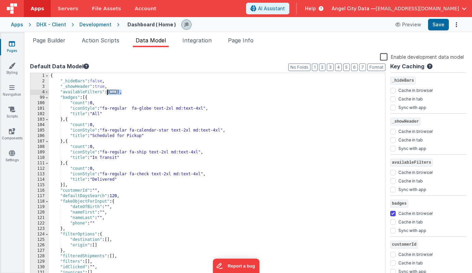
drag, startPoint x: 122, startPoint y: 92, endPoint x: 108, endPoint y: 92, distance: 14.3
click at [108, 92] on div "{ "_hideBars" : false , "_showHeader" : true , "availableFilters" : [ ... ] , "…" at bounding box center [217, 181] width 336 height 216
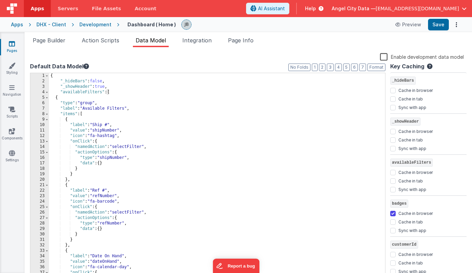
click at [427, 30] on div "Apps DHX - Client Development Dashboard ( Home ) Preview Save" at bounding box center [236, 24] width 472 height 15
click at [428, 29] on div "Preview Save" at bounding box center [427, 25] width 70 height 12
click at [436, 28] on button "Save" at bounding box center [438, 25] width 21 height 12
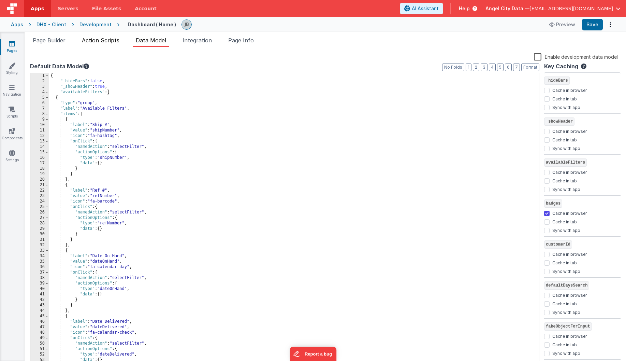
click at [100, 38] on span "Action Scripts" at bounding box center [101, 40] width 38 height 7
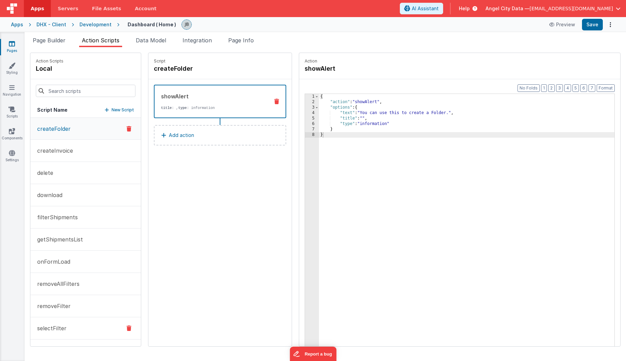
click at [51, 325] on p "selectFilter" at bounding box center [49, 328] width 33 height 8
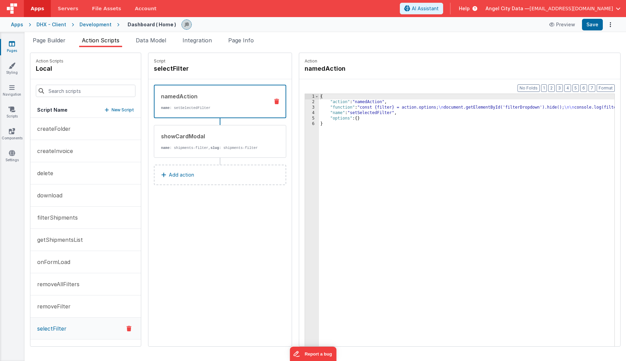
click at [305, 107] on div "3" at bounding box center [312, 107] width 14 height 5
click at [305, 106] on div "3" at bounding box center [312, 107] width 14 height 5
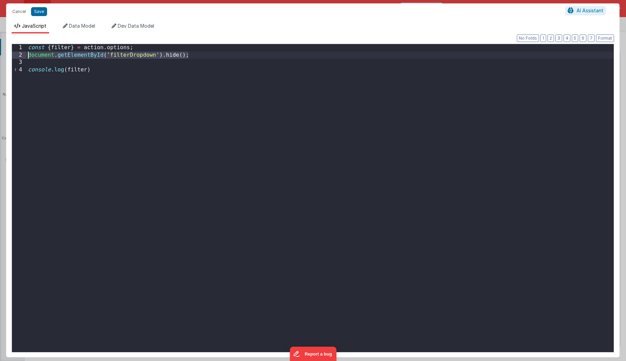
drag, startPoint x: 193, startPoint y: 53, endPoint x: 11, endPoint y: 55, distance: 182.5
click at [11, 55] on div "Format 7 6 5 4 3 2 1 No Folds 1 2 3 4 const { filter } = action . options ; doc…" at bounding box center [312, 194] width 613 height 323
click at [39, 11] on button "Save" at bounding box center [39, 11] width 16 height 9
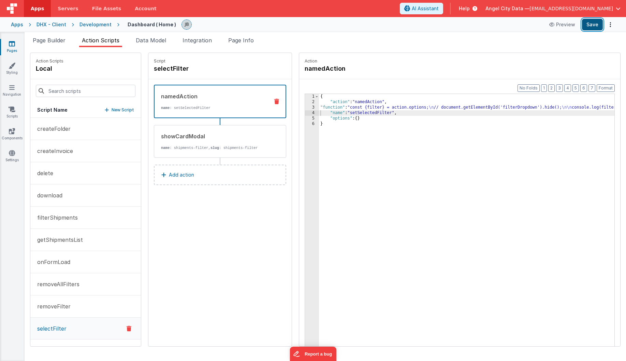
click at [588, 24] on button "Save" at bounding box center [592, 25] width 21 height 12
click at [305, 108] on div "3" at bounding box center [312, 107] width 14 height 5
click at [305, 106] on div "3" at bounding box center [312, 107] width 14 height 5
click at [305, 107] on div "3" at bounding box center [312, 107] width 14 height 5
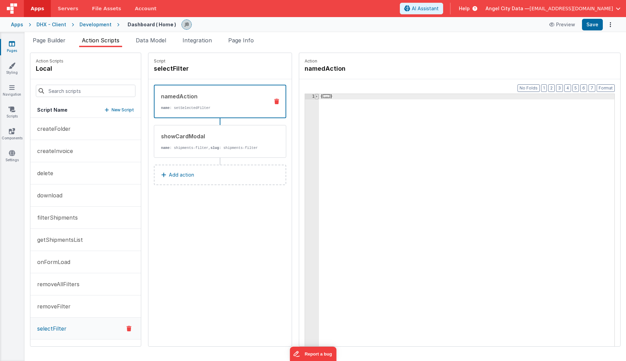
click at [315, 95] on span at bounding box center [317, 96] width 4 height 5
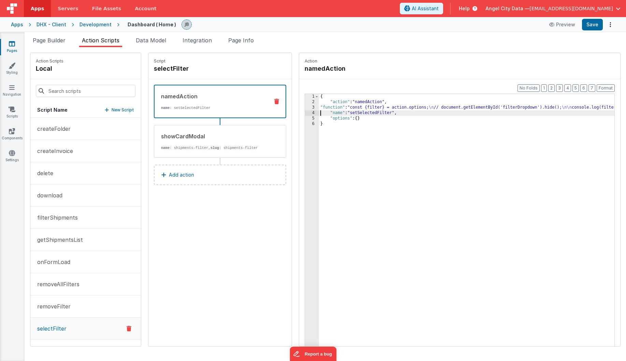
click at [305, 108] on div "3" at bounding box center [312, 107] width 14 height 5
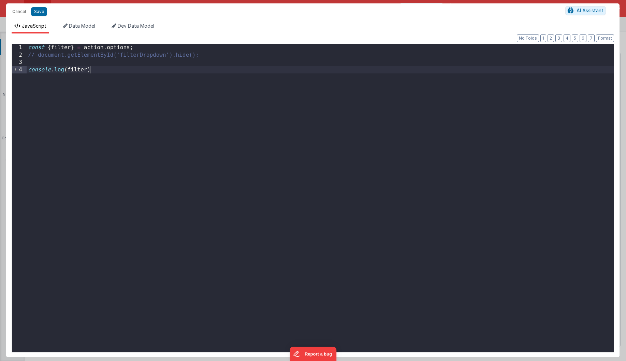
click at [78, 70] on div "const { filter } = action . options ; // document.getElementById('filterDropdow…" at bounding box center [320, 205] width 587 height 322
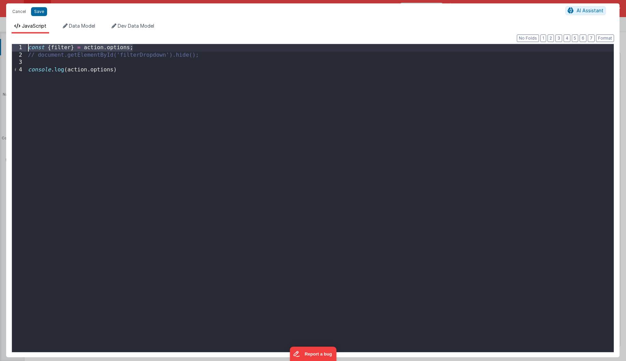
drag, startPoint x: 136, startPoint y: 46, endPoint x: 17, endPoint y: 43, distance: 118.8
click at [17, 43] on div "Format 7 6 5 4 3 2 1 No Folds 1 2 3 4 const { filter } = action . options ; // …" at bounding box center [313, 197] width 602 height 308
click at [41, 13] on button "Save" at bounding box center [39, 11] width 16 height 9
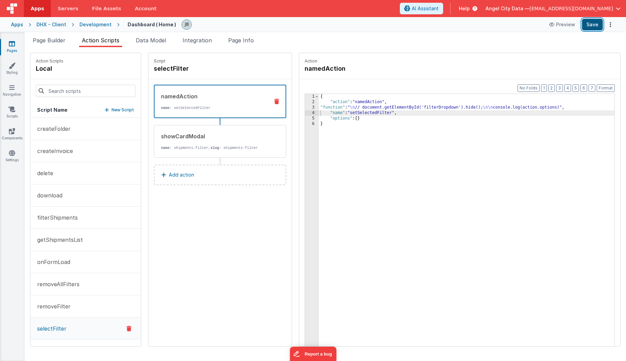
click at [590, 26] on button "Save" at bounding box center [592, 25] width 21 height 12
click at [11, 131] on icon at bounding box center [12, 131] width 6 height 7
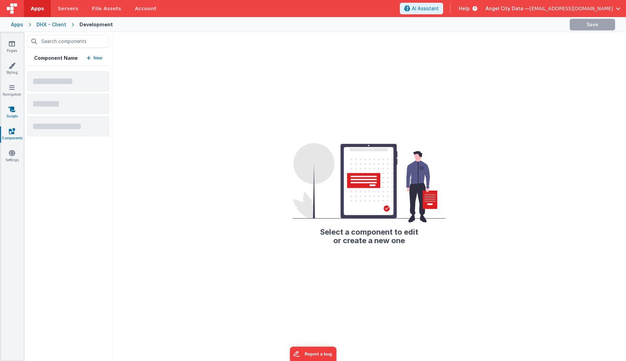
click at [12, 106] on icon at bounding box center [12, 109] width 7 height 7
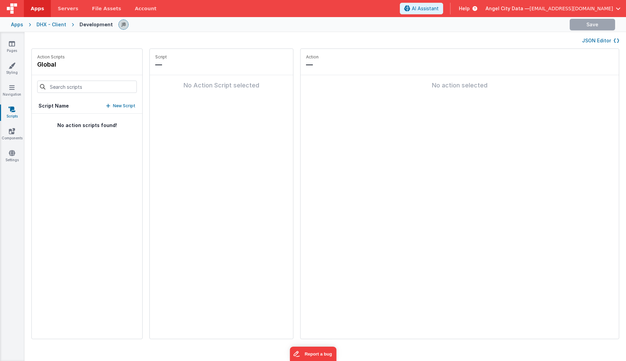
type input "setsel"
click at [65, 132] on button "setSelectedFilter" at bounding box center [87, 125] width 111 height 22
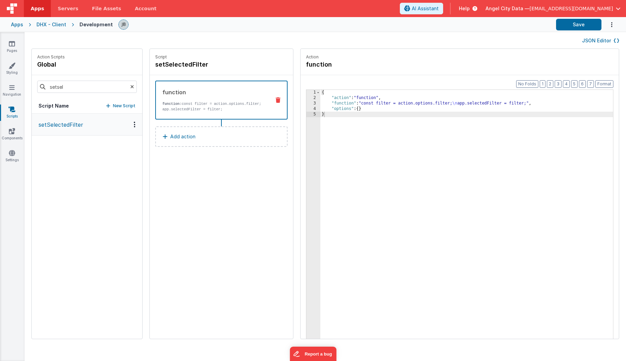
click at [306, 102] on div "3" at bounding box center [313, 103] width 14 height 5
click at [306, 103] on div "3" at bounding box center [313, 103] width 14 height 5
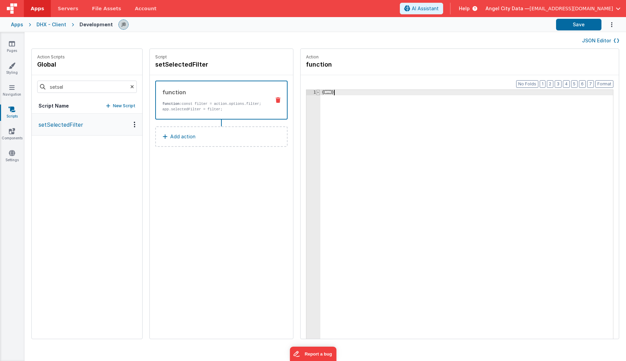
click at [316, 91] on span at bounding box center [318, 92] width 4 height 5
click at [320, 104] on div "{ "action" : "function" , "function" : "const filter = action.options.filter; \…" at bounding box center [476, 230] width 313 height 281
click at [306, 103] on div "3" at bounding box center [313, 103] width 14 height 5
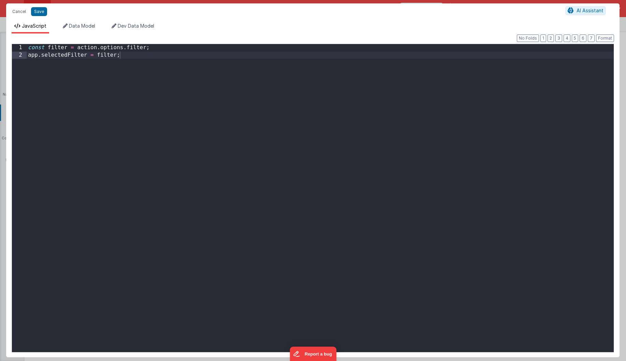
click at [133, 48] on div "const filter = action . options . filter ; app . selectedFilter = filter ;" at bounding box center [320, 205] width 587 height 322
click at [42, 13] on button "Save" at bounding box center [39, 11] width 16 height 9
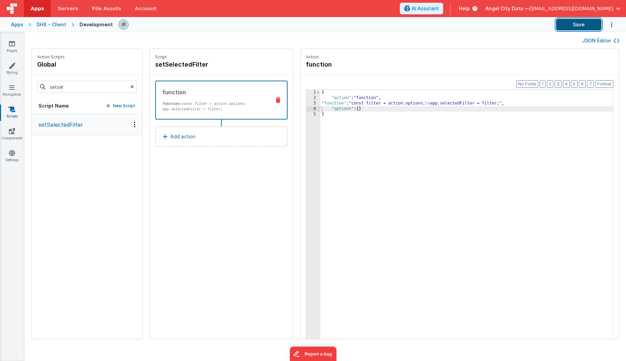
click at [577, 23] on button "Save" at bounding box center [578, 25] width 45 height 12
click at [306, 104] on div "3" at bounding box center [313, 103] width 14 height 5
click at [306, 103] on div "3" at bounding box center [313, 103] width 14 height 5
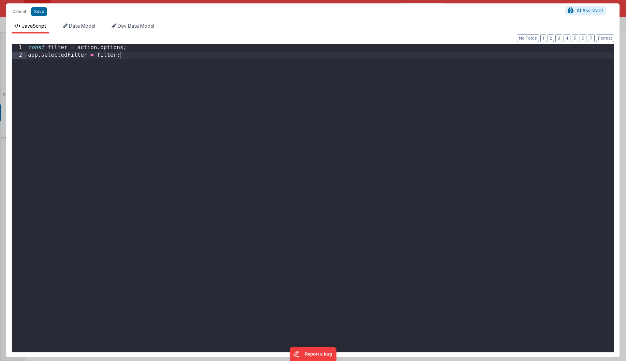
drag, startPoint x: 118, startPoint y: 60, endPoint x: 91, endPoint y: 55, distance: 27.6
click at [91, 55] on div "const filter = action . options ; app . selectedFilter = filter ;" at bounding box center [320, 205] width 587 height 322
click at [112, 67] on div "const filter = action . options ; app . selectedFilter = filter ;" at bounding box center [320, 205] width 587 height 322
drag, startPoint x: 74, startPoint y: 48, endPoint x: 9, endPoint y: 48, distance: 65.8
click at [9, 48] on div "Format 7 6 5 4 3 2 1 No Folds 1 2 const filter = action . options ; app . selec…" at bounding box center [312, 194] width 613 height 323
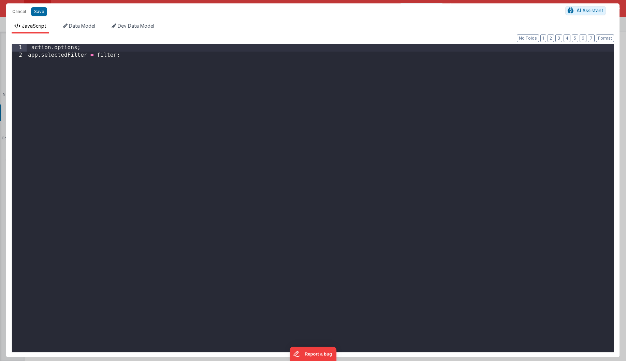
click at [109, 54] on div "action . options ; app . selectedFilter = filter ;" at bounding box center [320, 205] width 587 height 322
drag, startPoint x: 91, startPoint y: 47, endPoint x: 26, endPoint y: 45, distance: 64.8
click at [26, 45] on div "1 2 action . options ; app . selectedFilter = action . options ; XXXXXXXXXXXXXX…" at bounding box center [313, 198] width 602 height 308
paste textarea
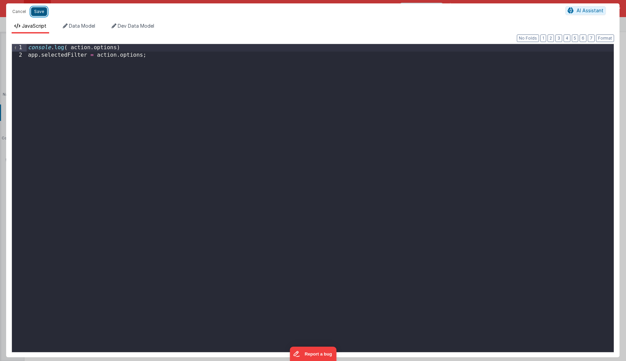
click at [43, 13] on button "Save" at bounding box center [39, 11] width 16 height 9
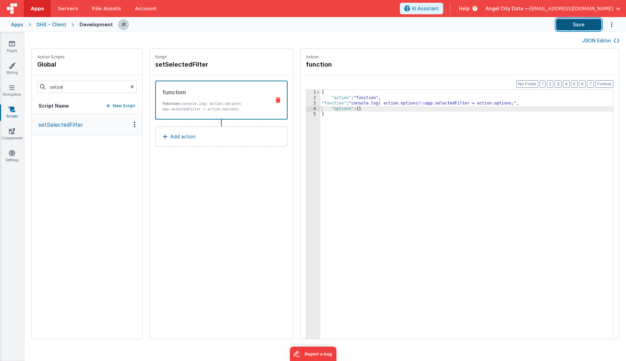
click at [574, 23] on button "Save" at bounding box center [578, 25] width 45 height 12
click at [306, 104] on div "3" at bounding box center [313, 103] width 14 height 5
click at [306, 103] on div "3" at bounding box center [313, 103] width 14 height 5
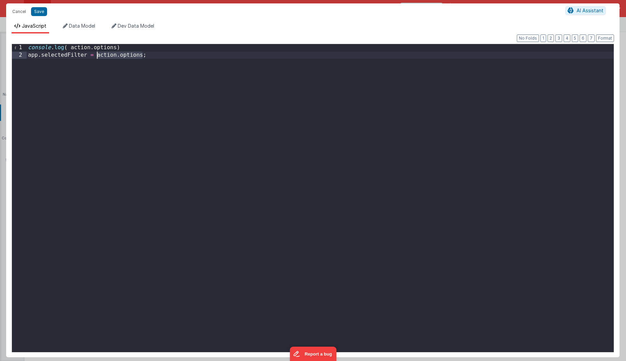
drag, startPoint x: 143, startPoint y: 54, endPoint x: 97, endPoint y: 55, distance: 45.7
click at [97, 55] on div "console . log ( action . options ) app . selectedFilter = action . options ;" at bounding box center [320, 205] width 587 height 322
drag, startPoint x: 92, startPoint y: 48, endPoint x: 71, endPoint y: 48, distance: 21.5
click at [71, 48] on div "console . log ( action . options ) app . selectedFilter = { } ;" at bounding box center [320, 205] width 587 height 322
click at [44, 12] on button "Save" at bounding box center [39, 11] width 16 height 9
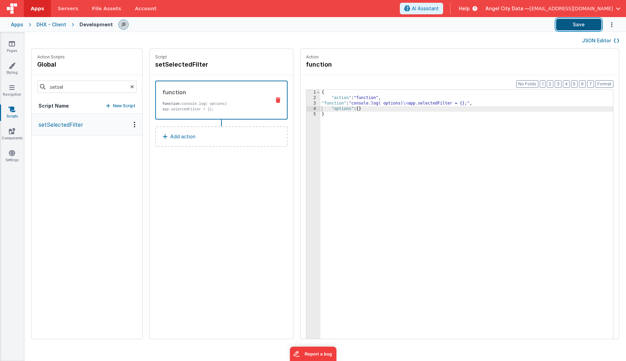
click at [571, 27] on button "Save" at bounding box center [578, 25] width 45 height 12
click at [570, 24] on button "Save" at bounding box center [578, 25] width 45 height 12
click at [306, 102] on div "3" at bounding box center [313, 103] width 14 height 5
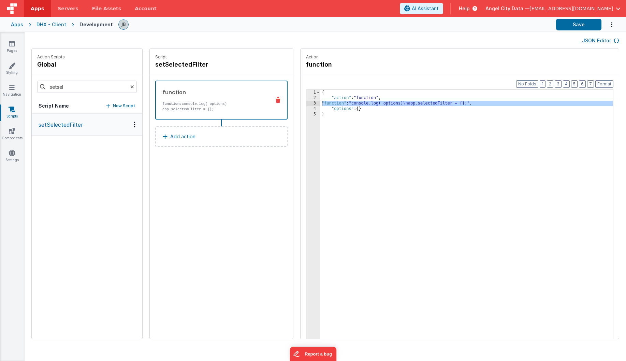
click at [306, 103] on div "3" at bounding box center [313, 103] width 14 height 5
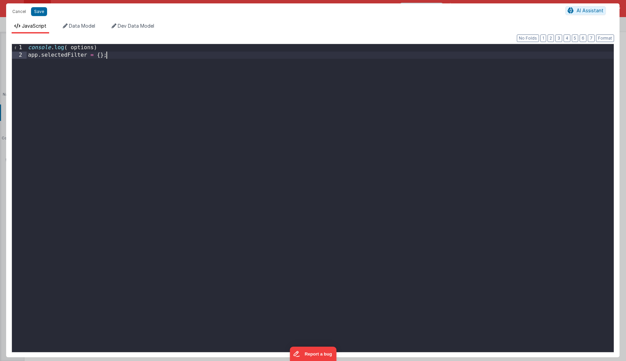
drag, startPoint x: 126, startPoint y: 57, endPoint x: 15, endPoint y: 32, distance: 113.7
click at [15, 32] on div "JavaScript Data Model Dev Data Model Format 7 6 5 4 3 2 1 No Folds 1 2 console …" at bounding box center [312, 190] width 613 height 334
click at [38, 13] on button "Save" at bounding box center [39, 11] width 16 height 9
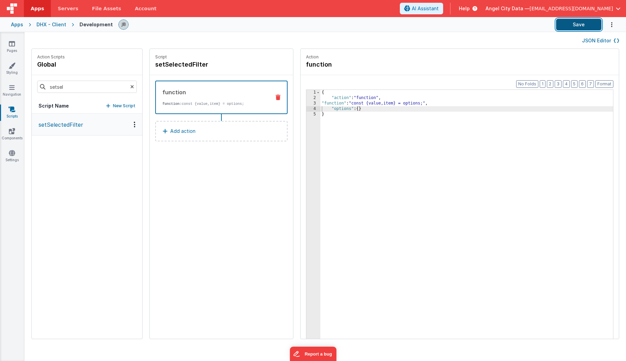
click at [586, 25] on button "Save" at bounding box center [578, 25] width 45 height 12
click at [306, 103] on div "3" at bounding box center [313, 103] width 14 height 5
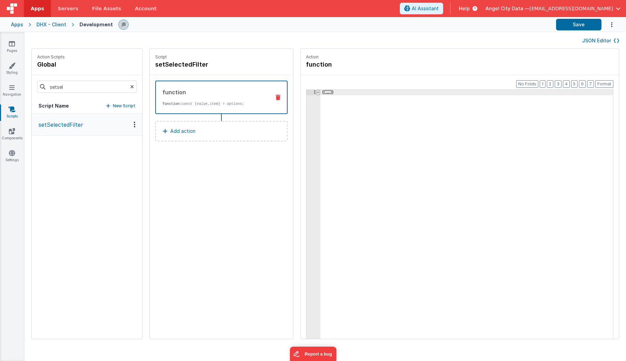
click at [316, 91] on span at bounding box center [318, 92] width 4 height 5
click at [306, 102] on div "3" at bounding box center [313, 103] width 14 height 5
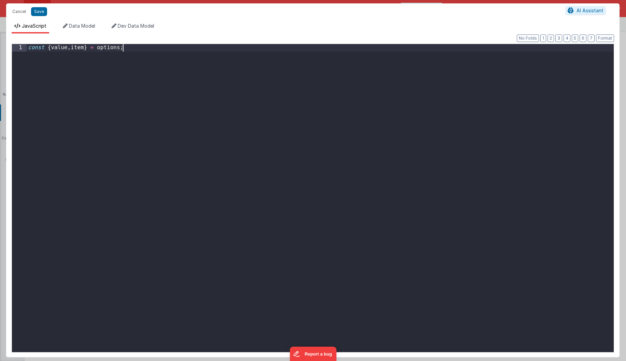
click at [293, 102] on div "const { value , item } = options ;" at bounding box center [320, 205] width 587 height 322
click at [98, 49] on div "const { value , item } = options ;" at bounding box center [320, 205] width 587 height 322
click at [43, 11] on button "Save" at bounding box center [39, 11] width 16 height 9
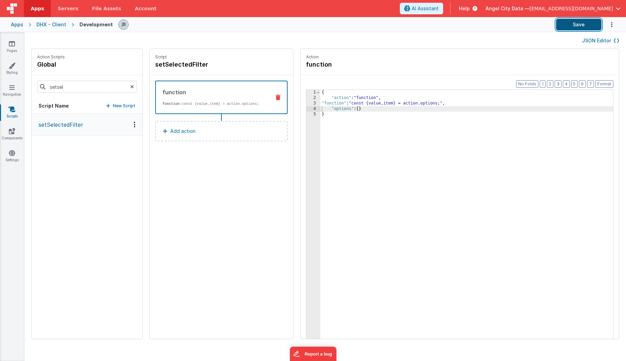
click at [572, 25] on button "Save" at bounding box center [578, 25] width 45 height 12
click at [306, 102] on div "3" at bounding box center [313, 103] width 14 height 5
click at [306, 104] on div "3" at bounding box center [313, 103] width 14 height 5
click at [306, 103] on div "3" at bounding box center [313, 103] width 14 height 5
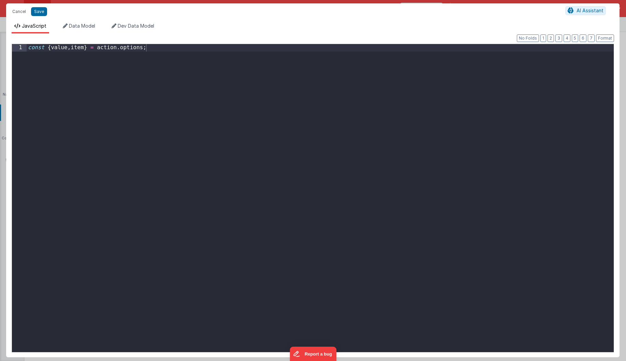
click at [159, 74] on div "const { value , item } = action . options ;" at bounding box center [320, 205] width 587 height 322
click at [37, 9] on button "Save" at bounding box center [39, 11] width 16 height 9
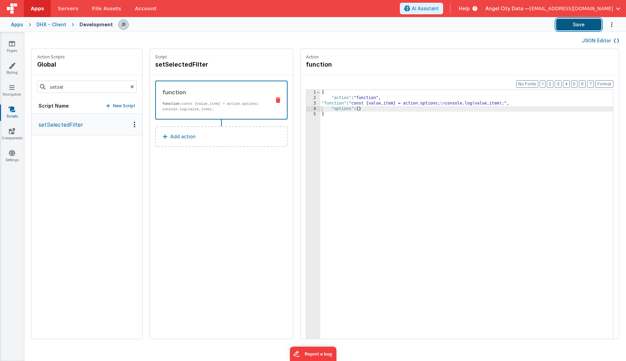
click at [574, 27] on button "Save" at bounding box center [578, 25] width 45 height 12
click at [560, 27] on button "Save" at bounding box center [578, 25] width 45 height 12
click at [306, 102] on div "3" at bounding box center [313, 103] width 14 height 5
click at [320, 102] on div "{ "action" : "function" , "function" : "const {value,item} = action.options; \n…" at bounding box center [476, 230] width 313 height 281
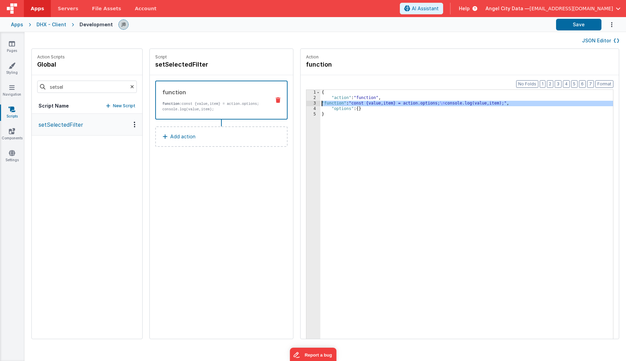
click at [306, 103] on div "3" at bounding box center [313, 103] width 14 height 5
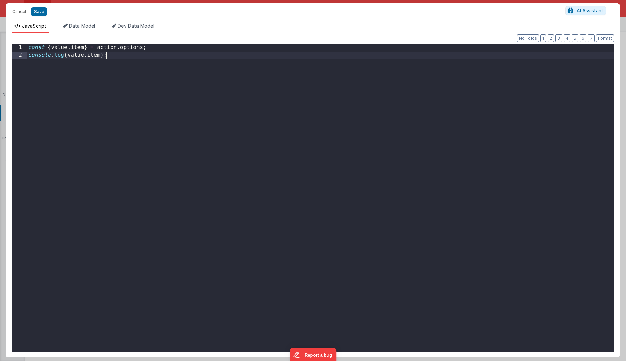
click at [292, 103] on div "const { value , item } = action . options ; console . log ( value , item ) ;" at bounding box center [320, 205] width 587 height 322
click at [156, 86] on div "const { value , item } = action . options ; console . log ( value , item ) ;" at bounding box center [320, 205] width 587 height 322
click at [85, 25] on span "Data Model" at bounding box center [82, 26] width 26 height 6
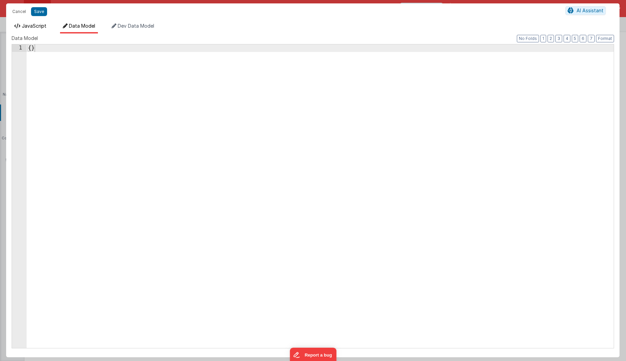
drag, startPoint x: 40, startPoint y: 26, endPoint x: 37, endPoint y: 23, distance: 4.1
click at [40, 26] on span "JavaScript" at bounding box center [34, 26] width 25 height 6
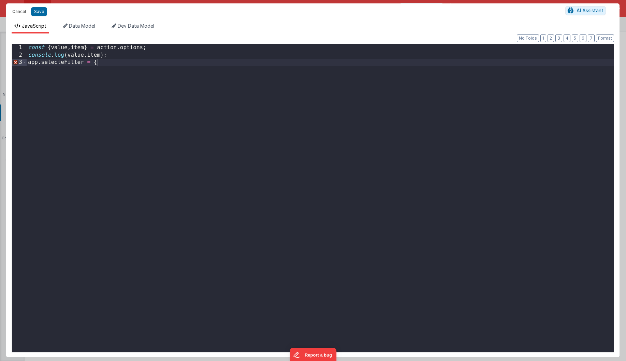
click at [20, 9] on button "Cancel" at bounding box center [19, 12] width 20 height 10
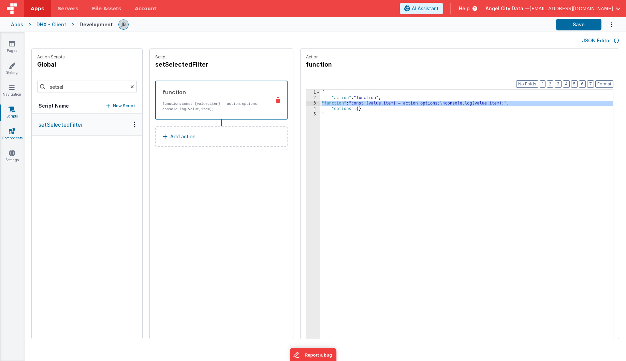
click at [14, 129] on icon at bounding box center [12, 131] width 6 height 7
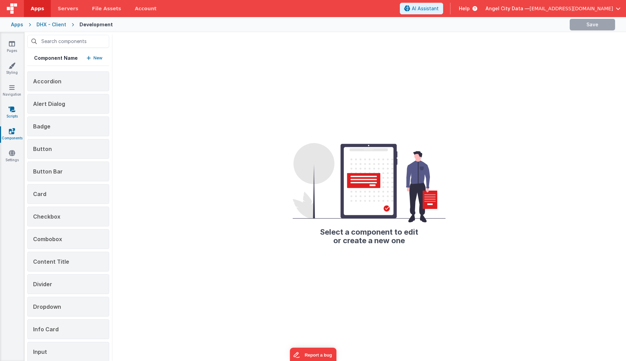
click at [14, 112] on link "Scripts" at bounding box center [12, 113] width 25 height 14
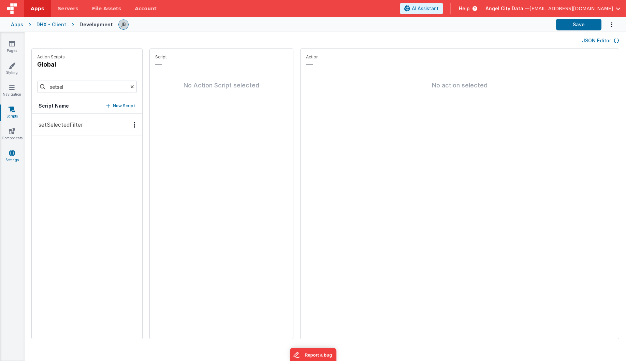
click at [14, 150] on icon at bounding box center [12, 152] width 6 height 7
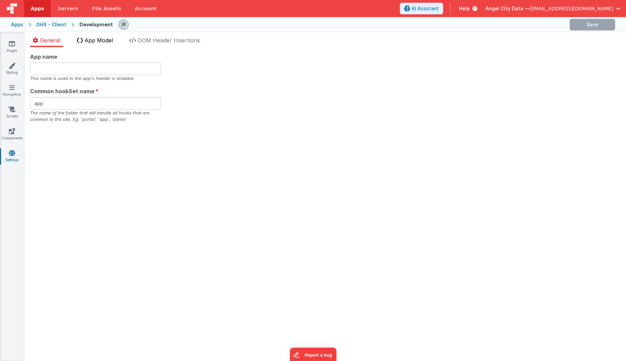
click at [94, 41] on span "App Model" at bounding box center [99, 40] width 28 height 7
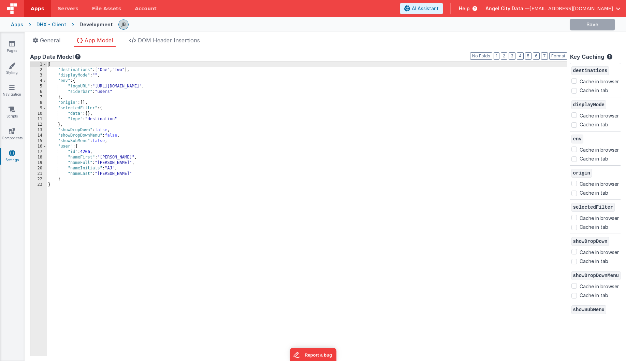
checkbox input "false"
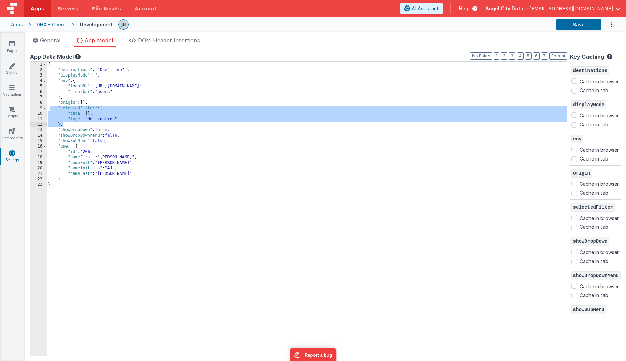
drag, startPoint x: 52, startPoint y: 109, endPoint x: 71, endPoint y: 122, distance: 23.8
click at [71, 122] on div "{ "destinations" : [ "One" , "Two" ] , "displayMode" : "" , "env" : { "logoURL"…" at bounding box center [307, 214] width 520 height 305
click at [12, 112] on icon at bounding box center [12, 109] width 7 height 7
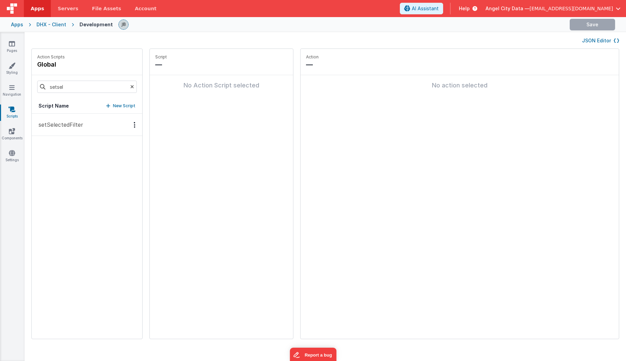
click at [50, 119] on button "setSelectedFilter" at bounding box center [87, 125] width 111 height 22
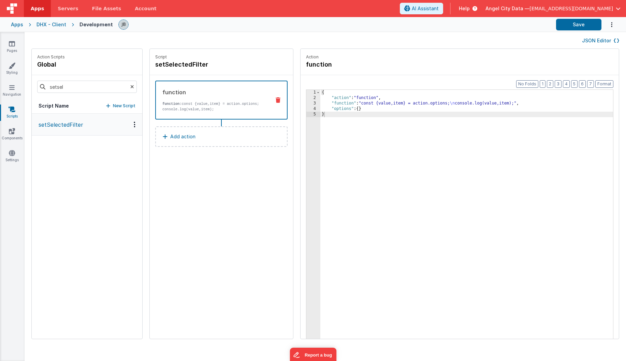
click at [306, 102] on div "3" at bounding box center [313, 103] width 14 height 5
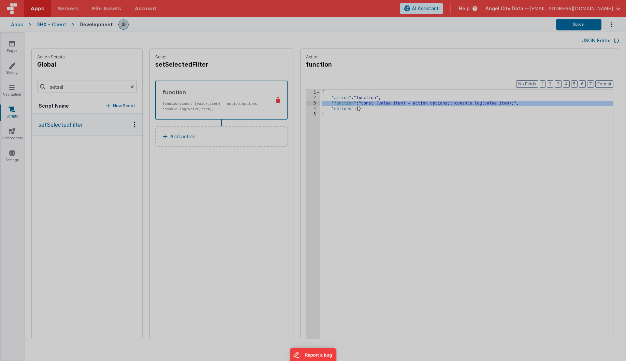
click at [295, 102] on div "const { value , item } = action . options ; console . log ( value , item ) ;" at bounding box center [320, 198] width 587 height 322
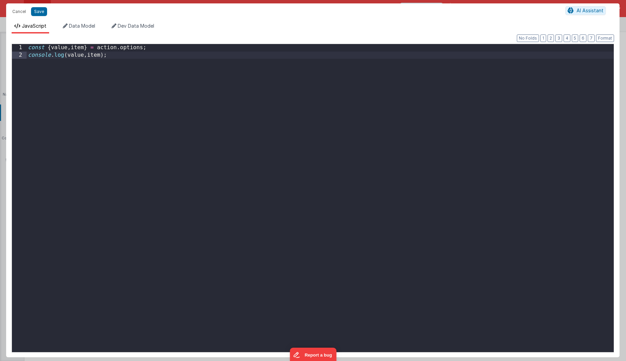
click at [195, 85] on div "const { value , item } = action . options ; console . log ( value , item ) ;" at bounding box center [320, 205] width 587 height 322
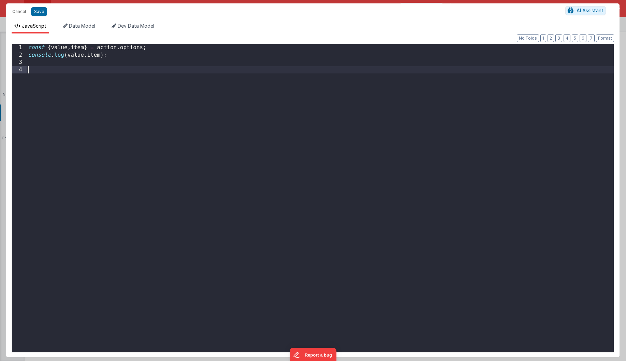
paste textarea
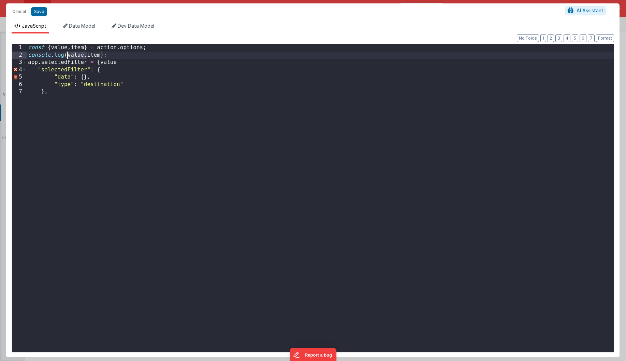
drag, startPoint x: 87, startPoint y: 58, endPoint x: 69, endPoint y: 56, distance: 18.8
click at [69, 56] on div "const { value , item } = action . options ; console . log ( value , item ) ; ap…" at bounding box center [320, 205] width 587 height 322
click at [128, 62] on div "const { value , item } = action . options ; console . log ( item ) ; app . sele…" at bounding box center [320, 205] width 587 height 322
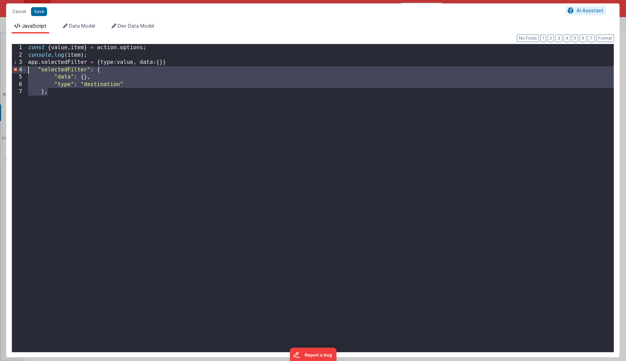
drag, startPoint x: 62, startPoint y: 101, endPoint x: 29, endPoint y: 70, distance: 45.4
click at [29, 70] on div "const { value , item } = action . options ; console . log ( item ) ; app . sele…" at bounding box center [320, 205] width 587 height 322
click at [122, 103] on div "const { value , item } = action . options ; console . log ( item ) ; app . sele…" at bounding box center [320, 205] width 587 height 322
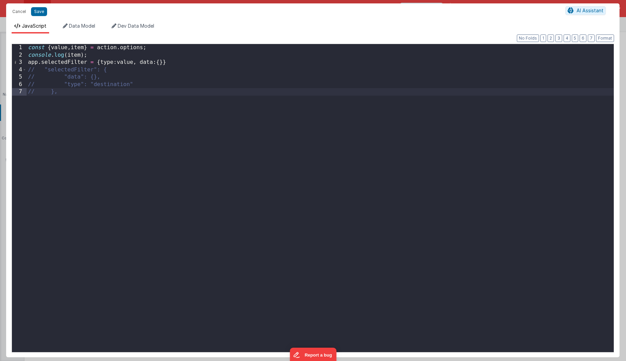
click at [36, 6] on div "Cancel Save AI Assistant" at bounding box center [312, 11] width 613 height 16
click at [40, 14] on button "Save" at bounding box center [39, 11] width 16 height 9
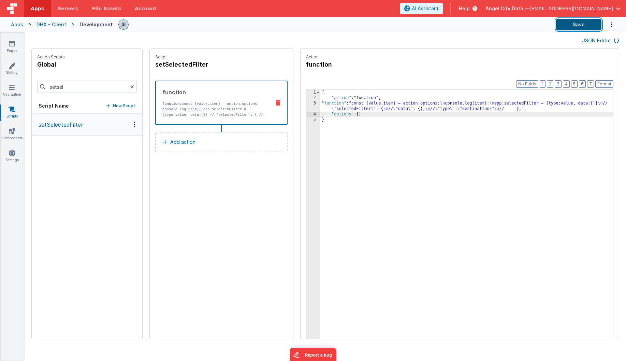
click at [572, 28] on button "Save" at bounding box center [578, 25] width 45 height 12
click at [9, 130] on icon at bounding box center [12, 131] width 6 height 7
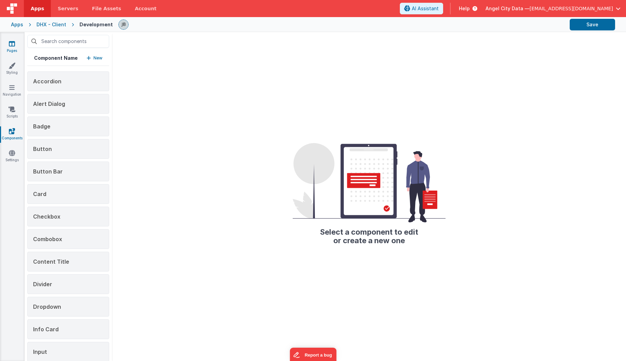
click at [11, 50] on link "Pages" at bounding box center [12, 47] width 25 height 14
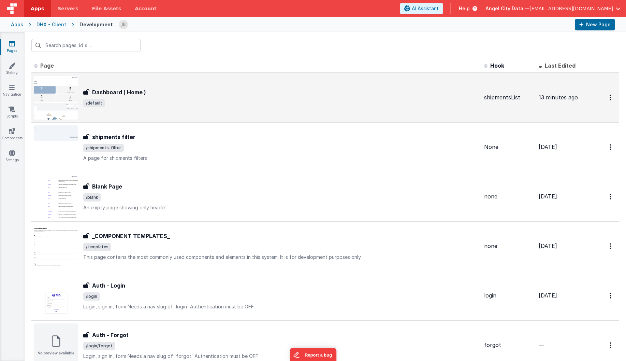
click at [101, 89] on h3 "Dashboard ( Home )" at bounding box center [119, 92] width 54 height 8
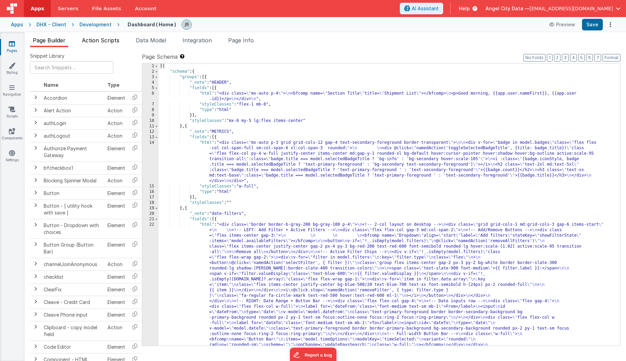
click at [100, 43] on span "Action Scripts" at bounding box center [101, 40] width 38 height 7
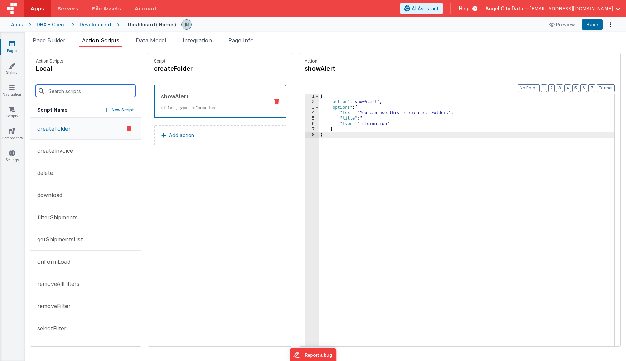
click at [90, 94] on input at bounding box center [86, 91] width 100 height 12
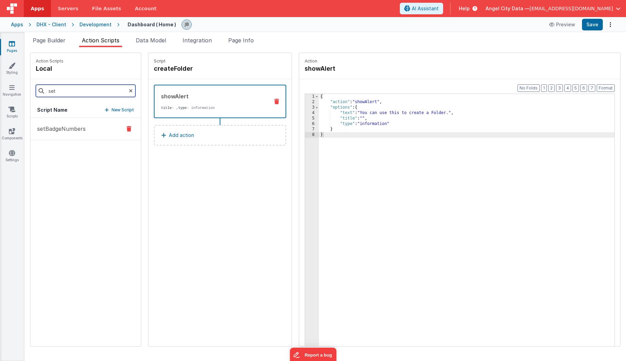
type input "setSelectedFilter"
click at [129, 90] on icon at bounding box center [131, 90] width 4 height 23
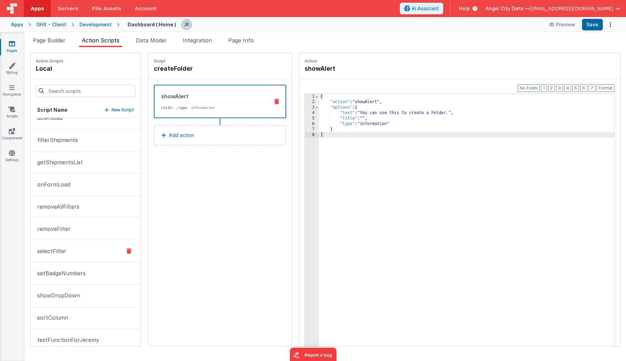
click at [71, 253] on button "selectFilter" at bounding box center [85, 251] width 111 height 22
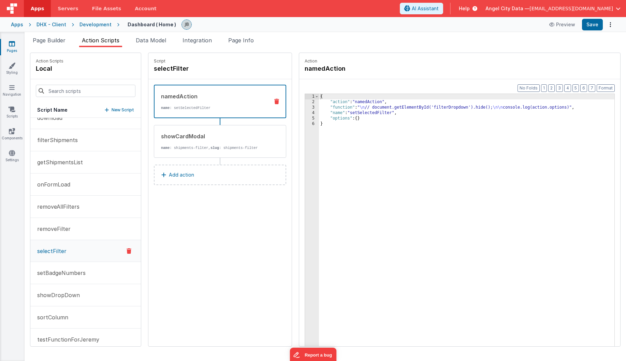
click at [319, 110] on div "{ "action" : "namedAction" , "function" : " \n // document.getElementById('filt…" at bounding box center [475, 236] width 312 height 284
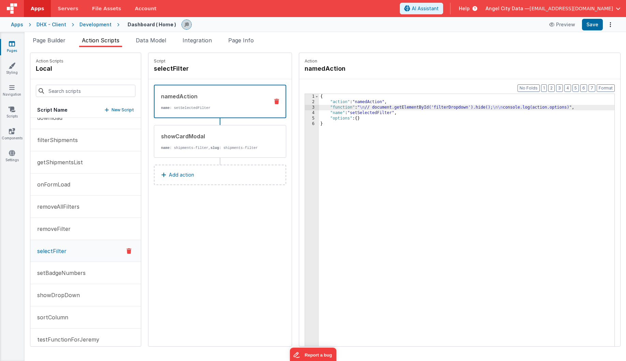
click at [305, 107] on div "3" at bounding box center [312, 107] width 14 height 5
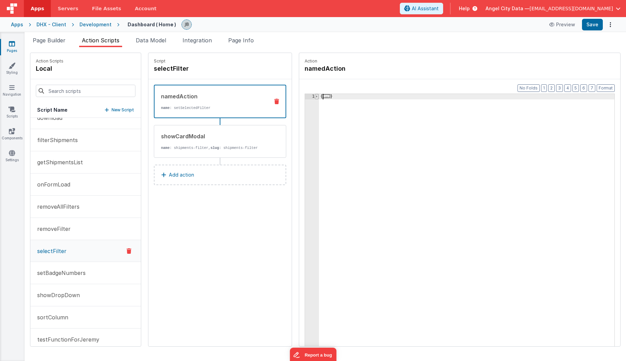
click at [315, 97] on span at bounding box center [317, 96] width 4 height 5
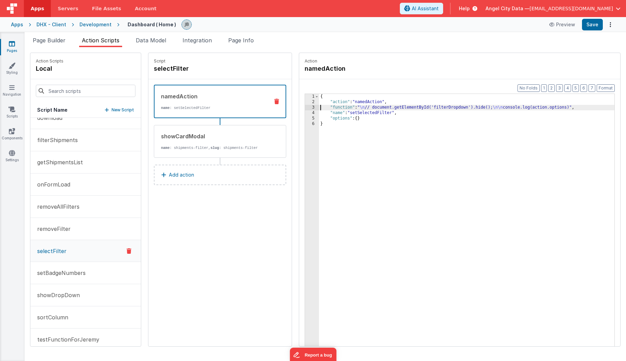
click at [305, 107] on div "3" at bounding box center [312, 107] width 14 height 5
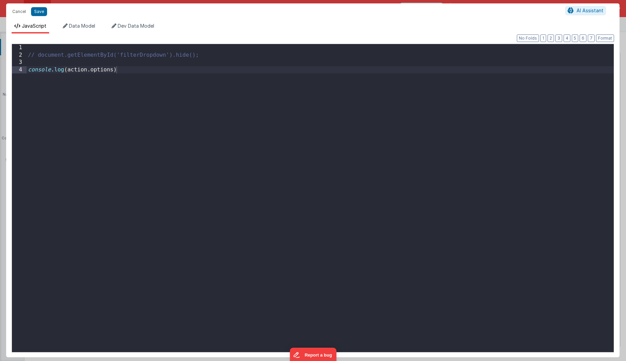
click at [297, 110] on div "// document.getElementById('filterDropdown').hide(); console . log ( action . o…" at bounding box center [320, 205] width 587 height 322
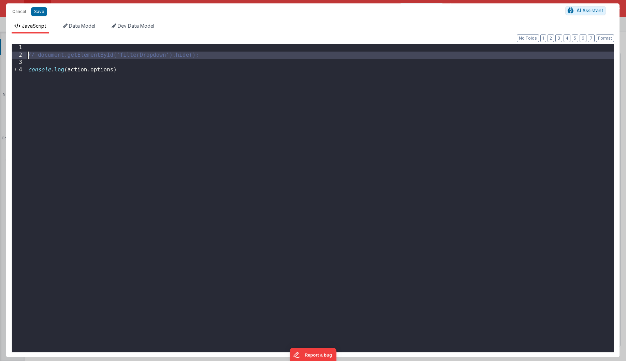
drag, startPoint x: 233, startPoint y: 62, endPoint x: 16, endPoint y: 56, distance: 217.0
click at [16, 56] on div "1 2 3 4 // document.getElementById('filterDropdown').hide(); console . log ( ac…" at bounding box center [313, 198] width 602 height 308
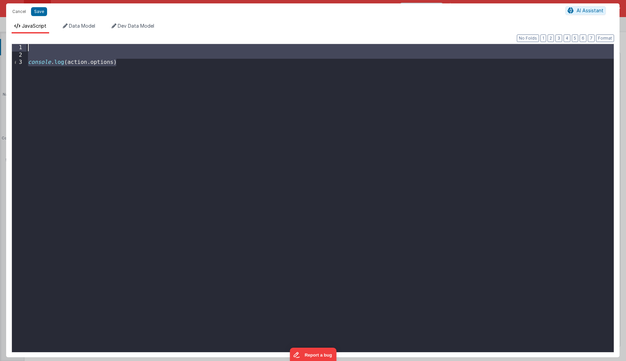
drag, startPoint x: 89, startPoint y: 74, endPoint x: 0, endPoint y: 38, distance: 96.0
click at [0, 38] on div "Cancel Save AI Assistant JavaScript Data Model Dev Data Model Format 7 6 5 4 3 …" at bounding box center [313, 180] width 626 height 361
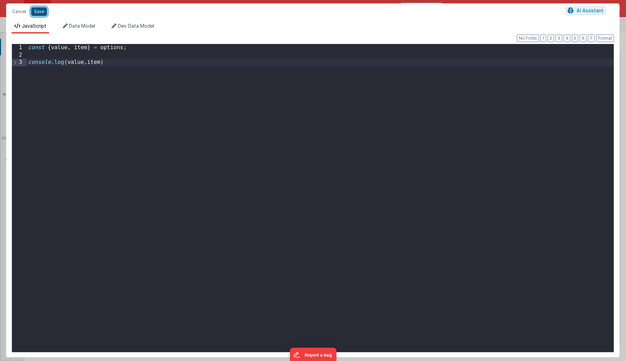
click at [41, 10] on button "Save" at bounding box center [39, 11] width 16 height 9
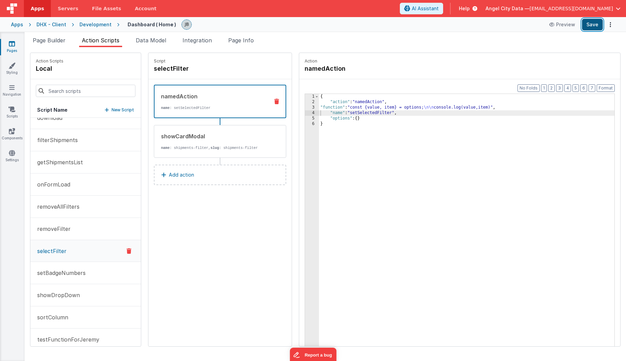
click at [593, 24] on button "Save" at bounding box center [592, 25] width 21 height 12
click at [305, 106] on div "3" at bounding box center [312, 107] width 14 height 5
click at [305, 105] on div "3" at bounding box center [312, 107] width 14 height 5
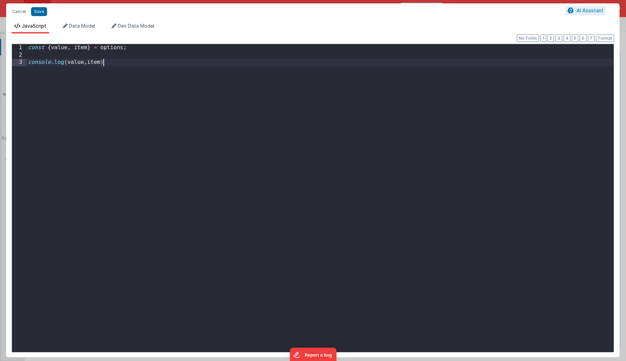
click at [296, 105] on div "const { value , item } = options ; console . log ( value , item )" at bounding box center [320, 205] width 587 height 322
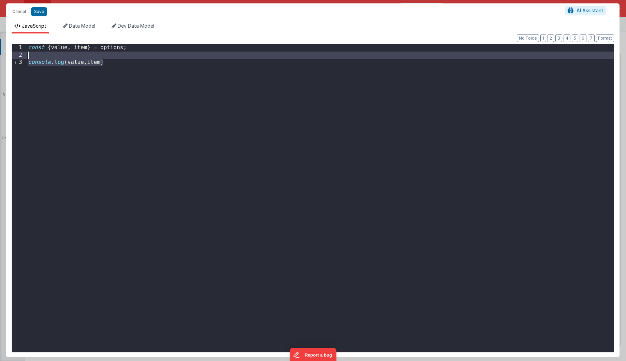
drag, startPoint x: 153, startPoint y: 95, endPoint x: 3, endPoint y: 39, distance: 160.3
click at [3, 39] on div "Cancel Save AI Assistant JavaScript Data Model Dev Data Model Format 7 6 5 4 3 …" at bounding box center [313, 180] width 626 height 361
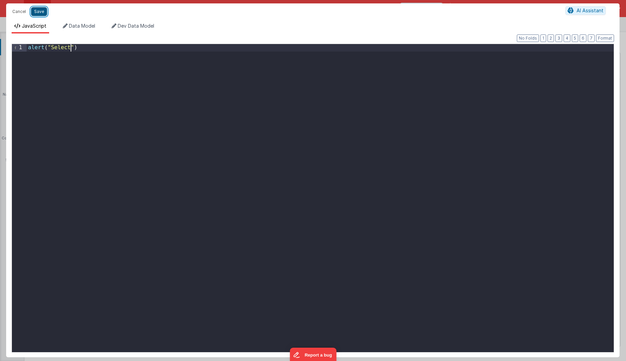
click at [42, 9] on button "Save" at bounding box center [39, 11] width 16 height 9
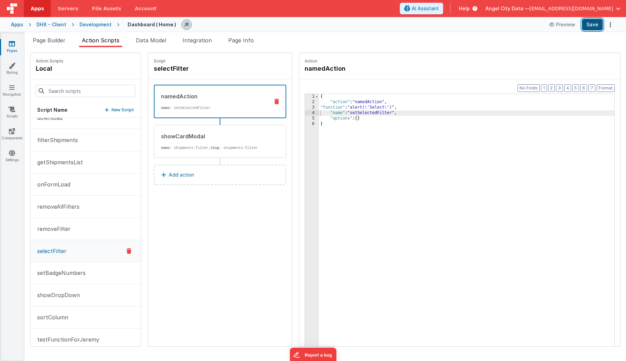
click at [590, 24] on button "Save" at bounding box center [592, 25] width 21 height 12
click at [13, 112] on icon at bounding box center [12, 109] width 7 height 7
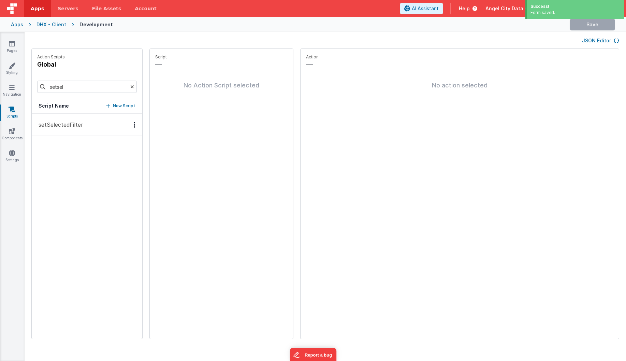
click at [59, 129] on button "setSelectedFilter" at bounding box center [87, 125] width 111 height 22
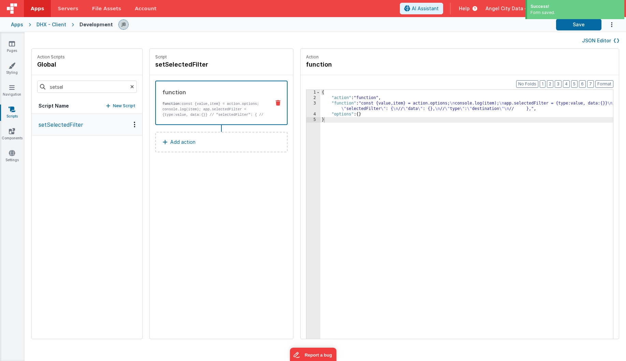
click at [306, 103] on div "3" at bounding box center [313, 106] width 14 height 11
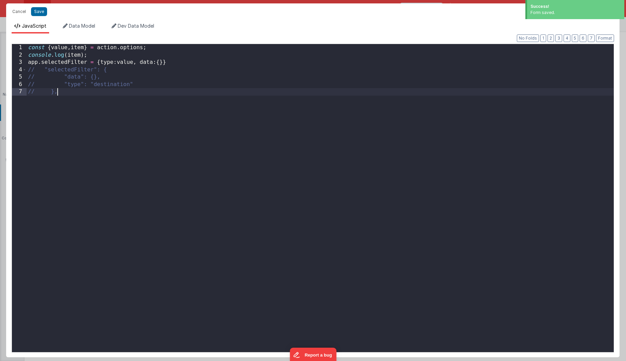
click at [295, 103] on div "const { value , item } = action . options ; console . log ( item ) ; app . sele…" at bounding box center [320, 205] width 587 height 322
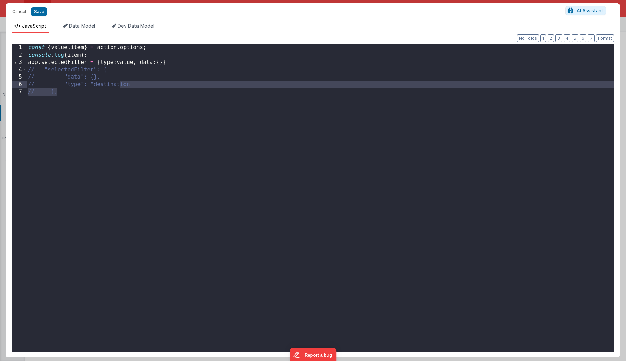
drag, startPoint x: 153, startPoint y: 94, endPoint x: 112, endPoint y: 82, distance: 42.7
click at [112, 82] on div "const { value , item } = action . options ; console . log ( item ) ; app . sele…" at bounding box center [320, 205] width 587 height 322
click at [118, 93] on div "const { value , item } = action . options ; console . log ( item ) ; app . sele…" at bounding box center [320, 205] width 587 height 322
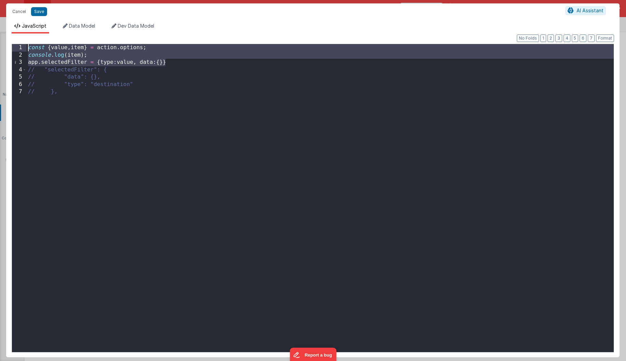
drag, startPoint x: 178, startPoint y: 59, endPoint x: 21, endPoint y: 43, distance: 157.4
click at [21, 43] on div "Format 7 6 5 4 3 2 1 No Folds 1 2 3 4 5 6 7 const { value , item } = action . o…" at bounding box center [313, 197] width 602 height 308
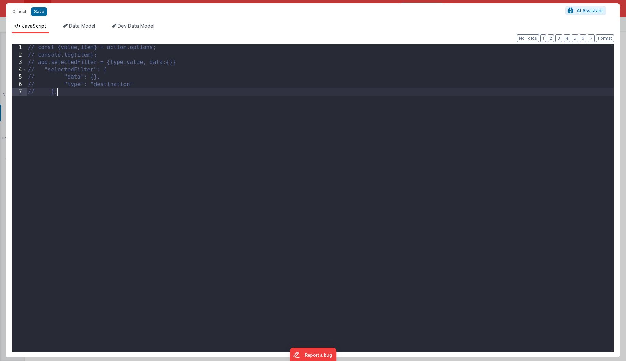
click at [87, 131] on div "// const {value,item} = action.options; // console.log(item); // app.selectedFi…" at bounding box center [320, 205] width 587 height 322
click at [42, 13] on button "Save" at bounding box center [39, 11] width 16 height 9
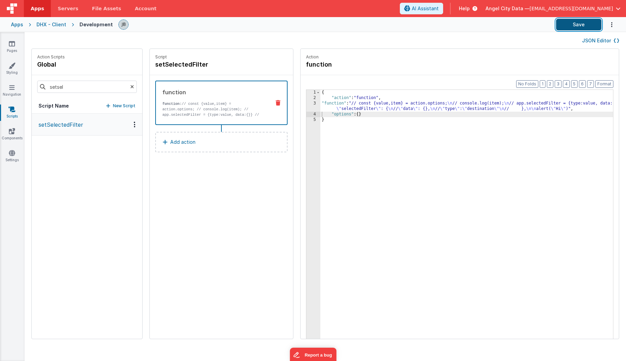
click at [589, 26] on button "Save" at bounding box center [578, 25] width 45 height 12
click at [11, 44] on icon at bounding box center [12, 43] width 6 height 7
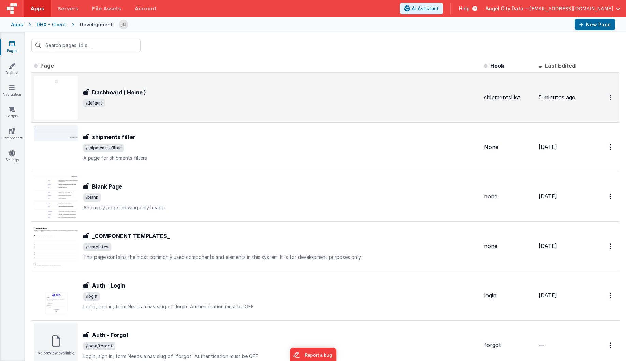
click at [108, 94] on h3 "Dashboard ( Home )" at bounding box center [119, 92] width 54 height 8
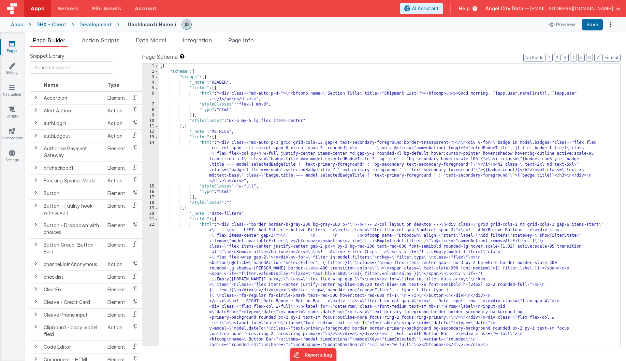
click at [154, 256] on div "22" at bounding box center [150, 287] width 16 height 131
click at [155, 255] on div "22" at bounding box center [150, 287] width 16 height 131
click at [152, 255] on div "1 2 3 4 5 6 7 8 9 10 11 12 13 14 15 16 17 18 19 20 21 22" at bounding box center [150, 272] width 16 height 418
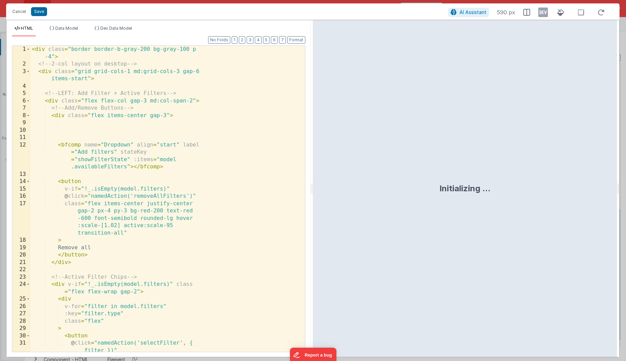
scroll to position [13, 0]
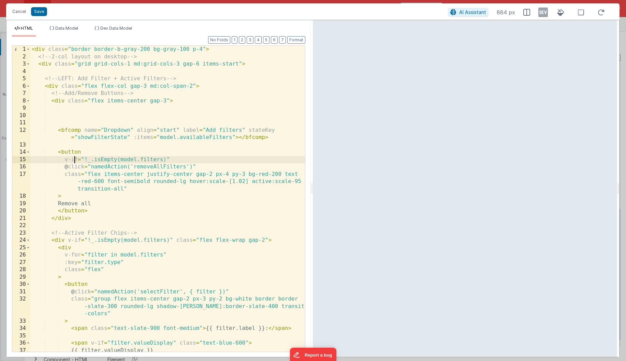
click at [73, 156] on div "< div class = "border border-b-gray-200 bg-gray-100 p-4" > <!-- 2-col layout on…" at bounding box center [167, 206] width 275 height 320
click at [108, 138] on div "< div class = "border border-b-gray-200 bg-gray-100 p-4" > <!-- 2-col layout on…" at bounding box center [167, 206] width 275 height 320
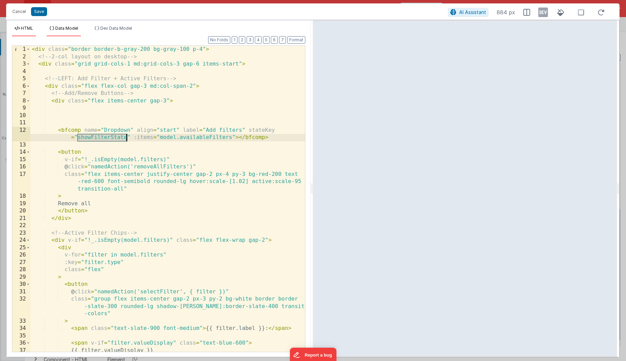
click at [61, 26] on li "Data Model" at bounding box center [64, 31] width 34 height 11
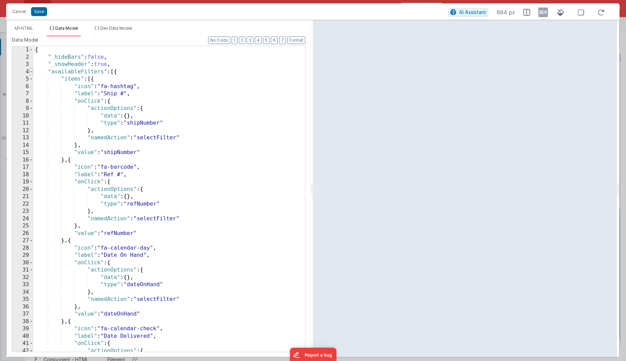
click at [31, 72] on span at bounding box center [31, 72] width 4 height 8
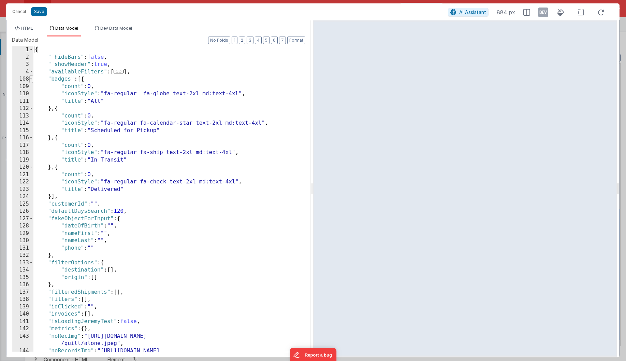
click at [31, 80] on span at bounding box center [31, 79] width 4 height 8
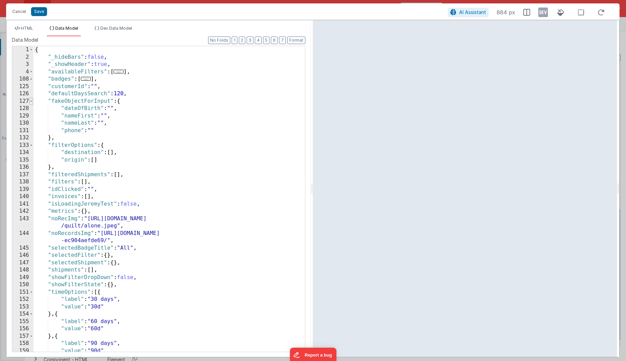
click at [31, 103] on span at bounding box center [31, 102] width 4 height 8
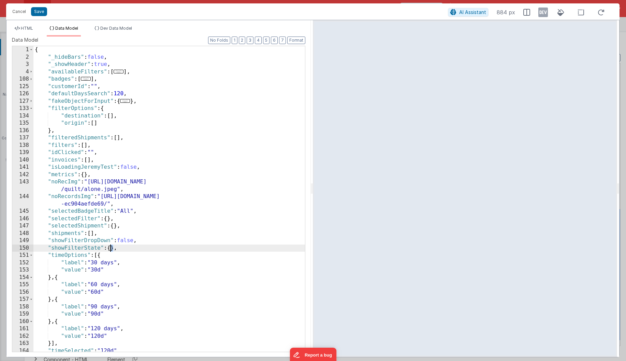
drag, startPoint x: 115, startPoint y: 247, endPoint x: 109, endPoint y: 247, distance: 5.8
click at [109, 247] on div "{ "_hideBars" : false , "_showHeader" : true , "availableFilters" : [ ... ] , "…" at bounding box center [169, 206] width 272 height 320
drag, startPoint x: 117, startPoint y: 248, endPoint x: 109, endPoint y: 248, distance: 8.2
click at [109, 248] on div "{ "_hideBars" : false , "_showHeader" : true , "availableFilters" : [ ... ] , "…" at bounding box center [169, 206] width 272 height 320
click at [41, 10] on button "Save" at bounding box center [39, 11] width 16 height 9
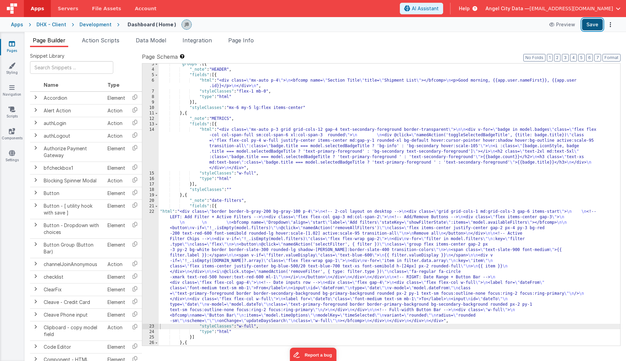
click at [588, 25] on button "Save" at bounding box center [592, 25] width 21 height 12
click at [13, 110] on icon at bounding box center [12, 109] width 7 height 7
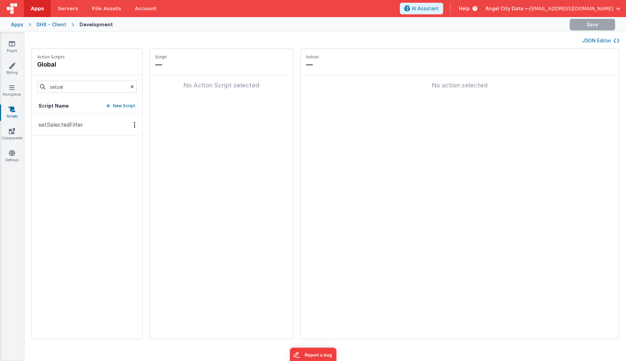
click at [50, 126] on p "setSelectedFilter" at bounding box center [58, 124] width 49 height 8
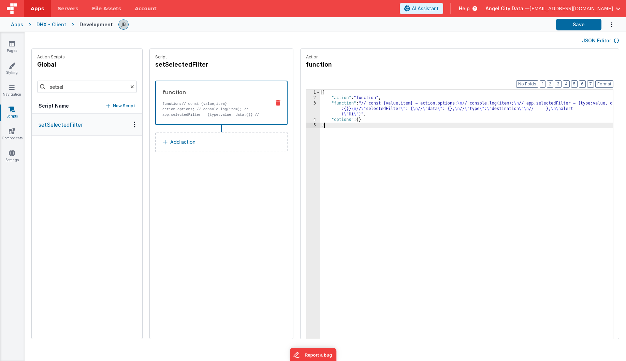
click at [306, 106] on div "3" at bounding box center [313, 109] width 14 height 16
click at [306, 103] on div "3" at bounding box center [313, 109] width 14 height 16
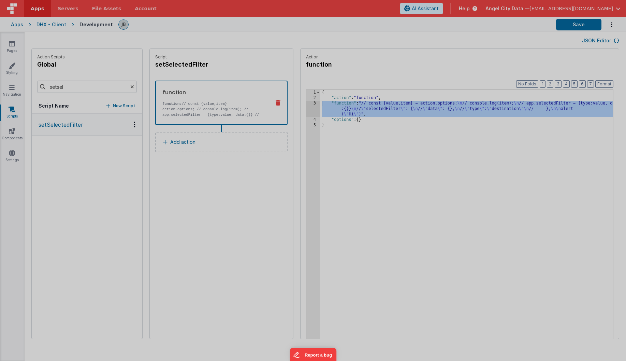
click at [296, 103] on div "// const {value,item} = action.options; // console.log(item); // app.selectedFi…" at bounding box center [322, 198] width 584 height 322
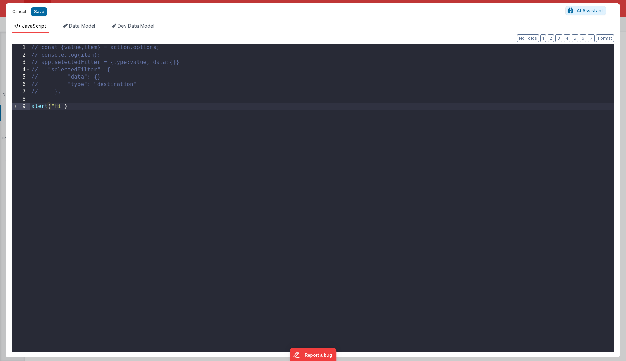
click at [21, 11] on button "Cancel" at bounding box center [19, 12] width 20 height 10
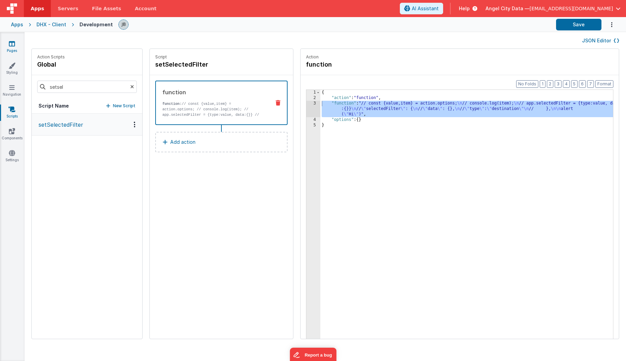
click at [12, 47] on link "Pages" at bounding box center [12, 47] width 25 height 14
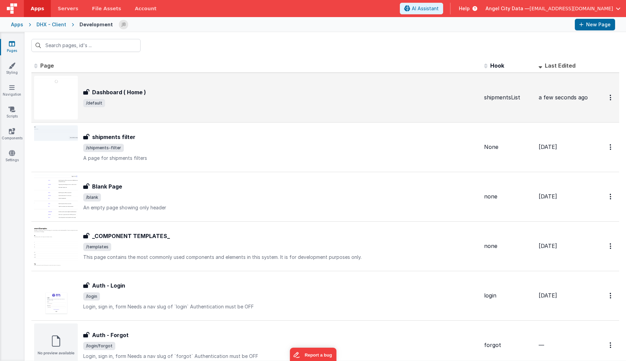
click at [114, 93] on h3 "Dashboard ( Home )" at bounding box center [119, 92] width 54 height 8
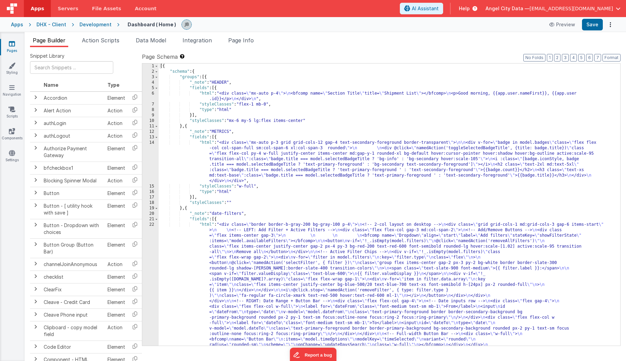
click at [156, 245] on div "22" at bounding box center [150, 287] width 16 height 131
click at [107, 40] on span "Action Scripts" at bounding box center [101, 40] width 38 height 7
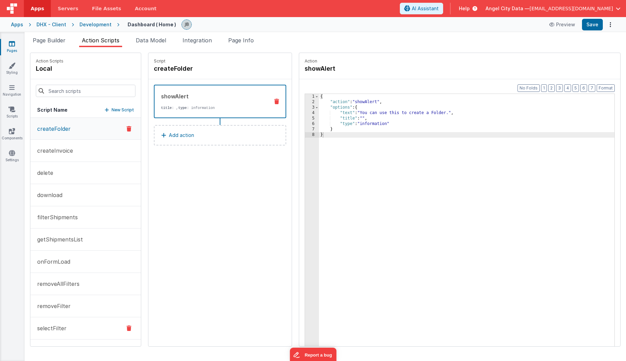
click at [90, 325] on button "selectFilter" at bounding box center [85, 328] width 111 height 22
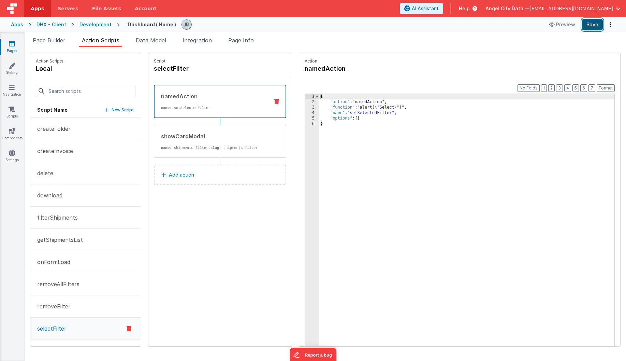
click at [588, 26] on button "Save" at bounding box center [592, 25] width 21 height 12
click at [305, 107] on div "3" at bounding box center [312, 107] width 14 height 5
click at [305, 106] on div "3" at bounding box center [312, 107] width 14 height 5
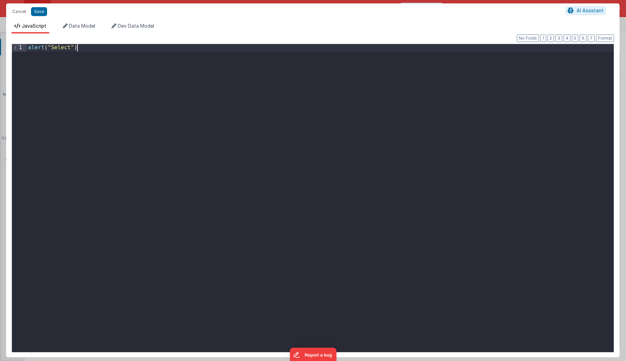
click at [205, 102] on div "alert ( "Select" )" at bounding box center [320, 205] width 587 height 322
drag, startPoint x: 36, startPoint y: 12, endPoint x: 105, endPoint y: 59, distance: 83.4
click at [105, 58] on div "Cancel Save AI Assistant JavaScript Data Model Dev Data Model Format 7 6 5 4 3 …" at bounding box center [312, 179] width 613 height 353
click at [31, 7] on button "Save" at bounding box center [39, 11] width 16 height 9
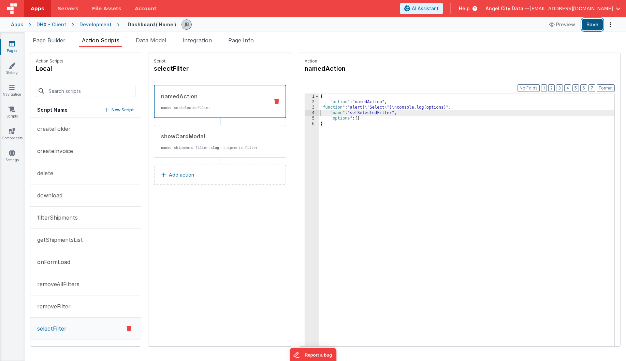
click at [591, 27] on button "Save" at bounding box center [592, 25] width 21 height 12
click at [305, 107] on div "3" at bounding box center [312, 107] width 14 height 5
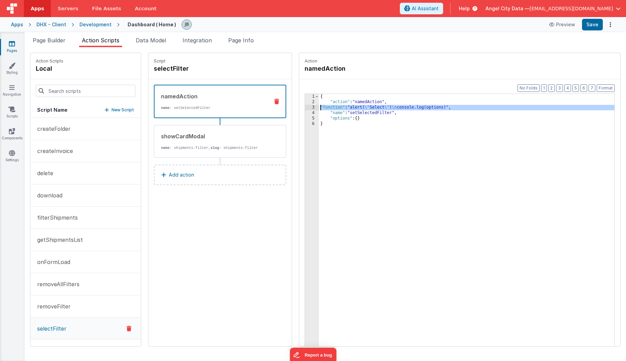
click at [305, 107] on div "3" at bounding box center [312, 107] width 14 height 5
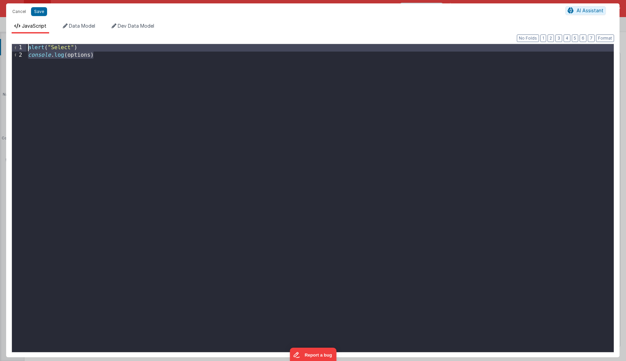
drag, startPoint x: 260, startPoint y: 140, endPoint x: 46, endPoint y: 36, distance: 237.8
click at [46, 36] on div "Format 7 6 5 4 3 2 1 No Folds 1 2 alert ( "Select" ) console . log ( options ) …" at bounding box center [312, 194] width 613 height 323
click at [78, 55] on div "alert ( "Select" ) console . log ( options )" at bounding box center [320, 205] width 587 height 322
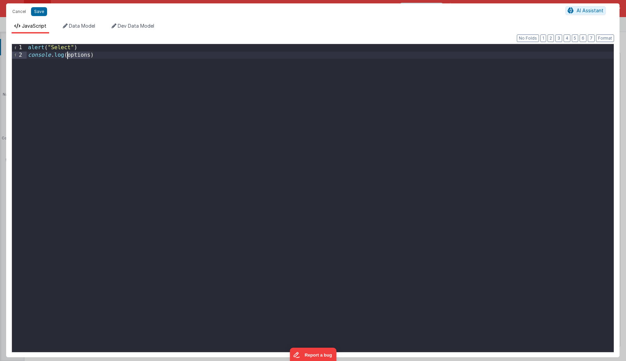
click at [78, 55] on div "alert ( "Select" ) console . log ( options )" at bounding box center [320, 205] width 587 height 322
click at [39, 8] on button "Save" at bounding box center [39, 11] width 16 height 9
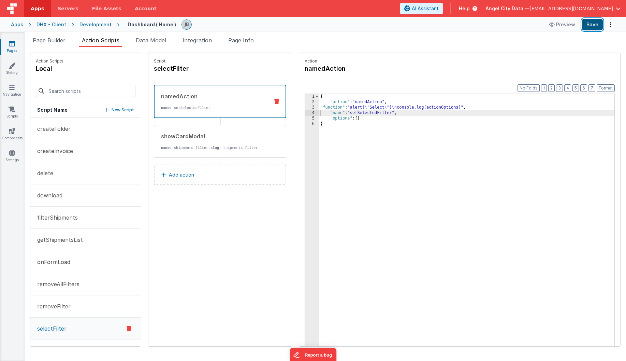
click at [590, 23] on button "Save" at bounding box center [592, 25] width 21 height 12
click at [204, 172] on button "Add action" at bounding box center [220, 174] width 132 height 20
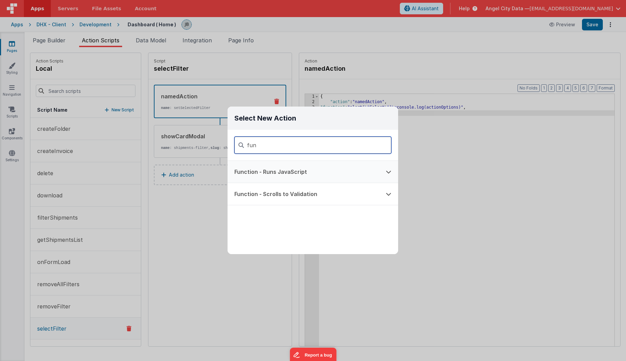
type input "fun"
click at [237, 169] on button "Function - Runs JavaScript" at bounding box center [303, 172] width 151 height 22
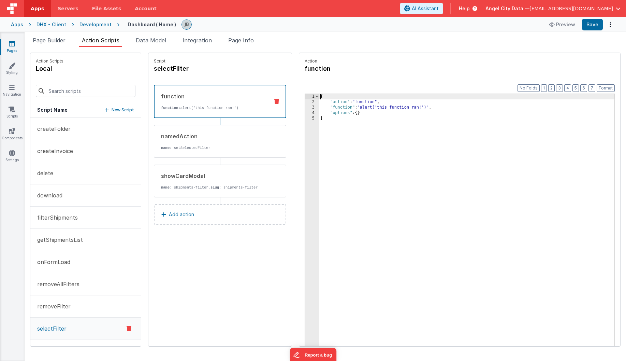
click at [305, 107] on div "3" at bounding box center [312, 107] width 14 height 5
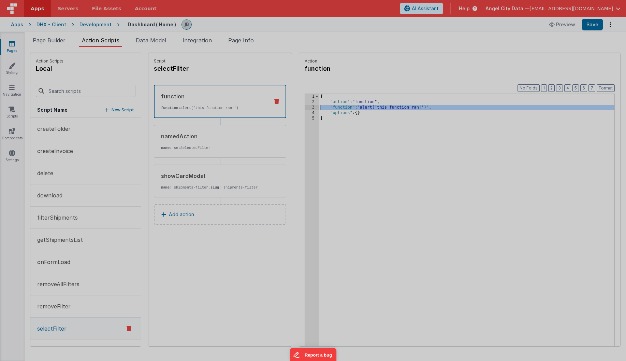
click at [297, 107] on div at bounding box center [313, 180] width 626 height 361
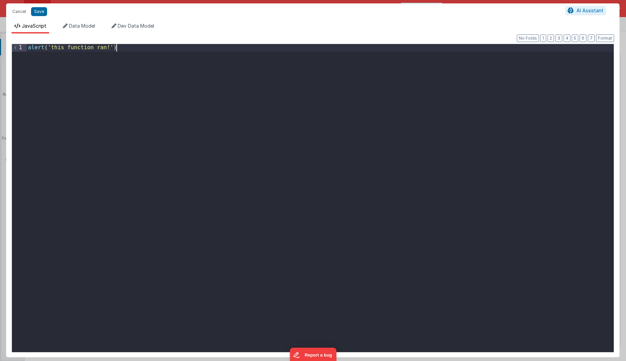
drag, startPoint x: 220, startPoint y: 113, endPoint x: -24, endPoint y: 2, distance: 268.2
click at [0, 2] on html "Cancel Save AI Assistant JavaScript Data Model Dev Data Model Format 7 6 5 4 3 …" at bounding box center [313, 180] width 626 height 361
drag, startPoint x: 135, startPoint y: 50, endPoint x: 22, endPoint y: 44, distance: 113.1
click at [22, 44] on div "1 2 3 4 function testSort ( options ) { console . log ( options ) } XXXXXXXXXXX…" at bounding box center [313, 198] width 602 height 308
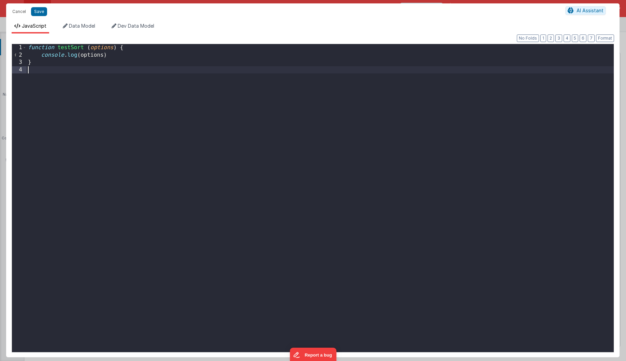
click at [48, 73] on div "function testSort ( options ) { console . log ( options ) }" at bounding box center [320, 205] width 587 height 322
drag, startPoint x: 48, startPoint y: 73, endPoint x: 14, endPoint y: 40, distance: 47.0
click at [14, 40] on div "Format 7 6 5 4 3 2 1 No Folds 1 2 3 4 function testSort ( options ) { console .…" at bounding box center [313, 195] width 602 height 312
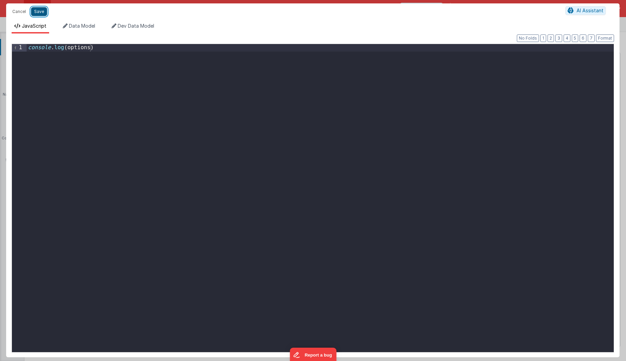
click at [42, 13] on button "Save" at bounding box center [39, 11] width 16 height 9
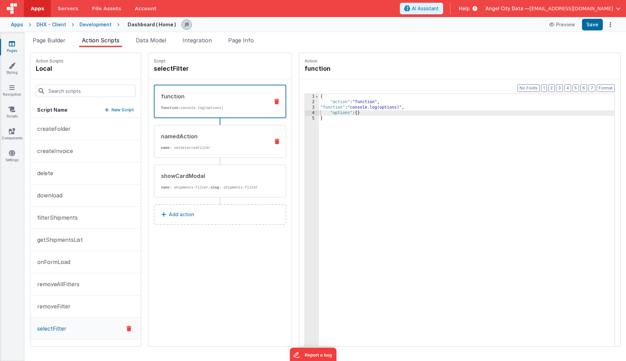
click at [247, 151] on div "namedAction name : setSelectedFilter" at bounding box center [220, 141] width 132 height 33
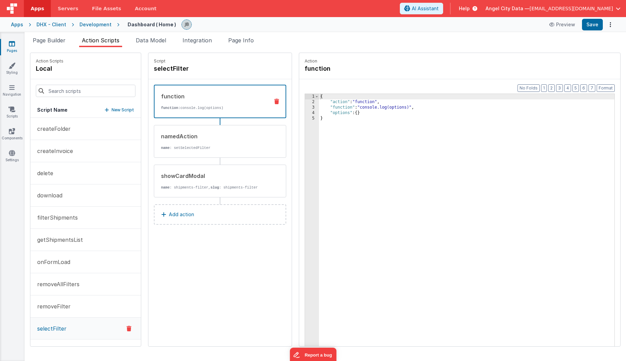
click at [234, 114] on div "function function: console.log(options)" at bounding box center [220, 101] width 132 height 33
click at [595, 27] on button "Save" at bounding box center [592, 25] width 21 height 12
click at [373, 107] on div "{ "action" : "function" , "function" : "console.log(options)" , "options" : { }…" at bounding box center [475, 236] width 312 height 284
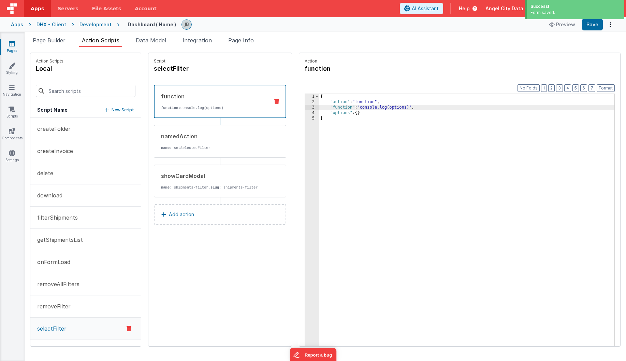
click at [374, 108] on div "{ "action" : "function" , "function" : "console.log(options)" , "options" : { }…" at bounding box center [475, 236] width 312 height 284
click at [305, 107] on div "3" at bounding box center [312, 107] width 14 height 5
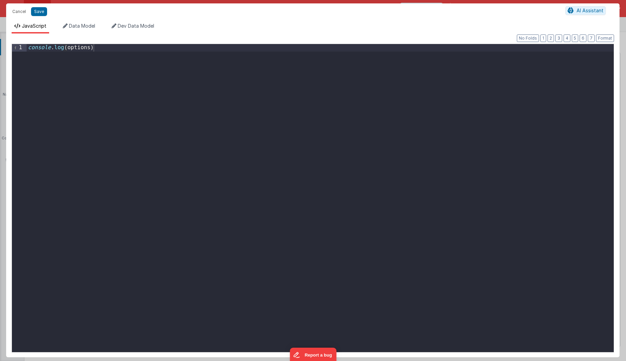
click at [158, 86] on div "console . log ( options )" at bounding box center [320, 205] width 587 height 322
click at [42, 10] on button "Save" at bounding box center [39, 11] width 16 height 9
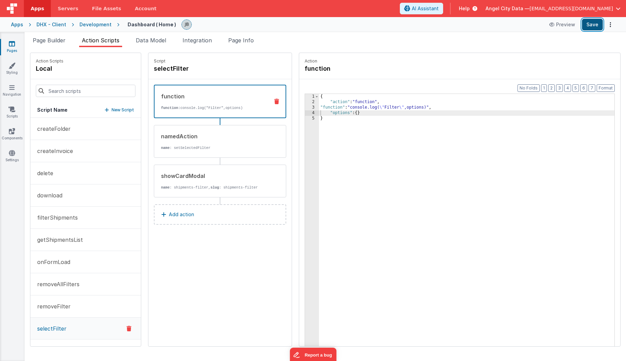
click at [599, 24] on button "Save" at bounding box center [592, 25] width 21 height 12
click at [171, 42] on ul "Page Builder Action Scripts Data Model Integration Page Info" at bounding box center [325, 41] width 601 height 11
click at [162, 43] on li "Data Model" at bounding box center [151, 41] width 36 height 11
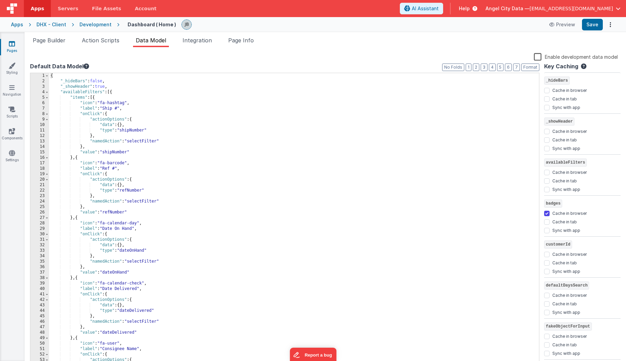
click at [92, 113] on div "{ "_hideBars" : false , "_showHeader" : true , "availableFilters" : [{ "items" …" at bounding box center [294, 225] width 490 height 304
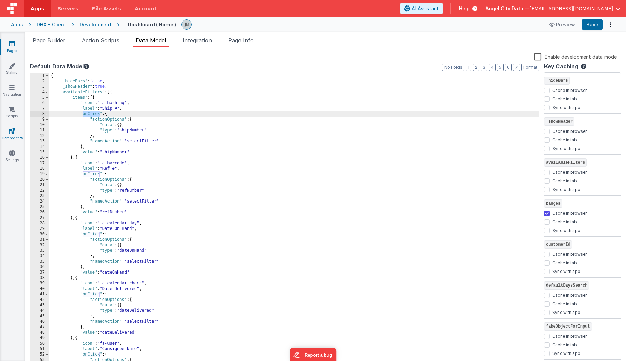
click at [20, 136] on link "Components" at bounding box center [12, 135] width 25 height 14
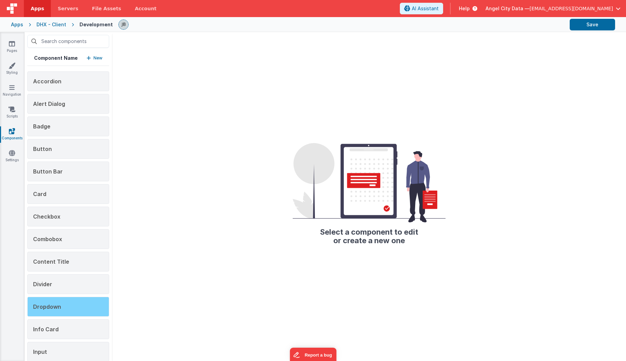
click at [60, 298] on div "Dropdown" at bounding box center [68, 306] width 82 height 20
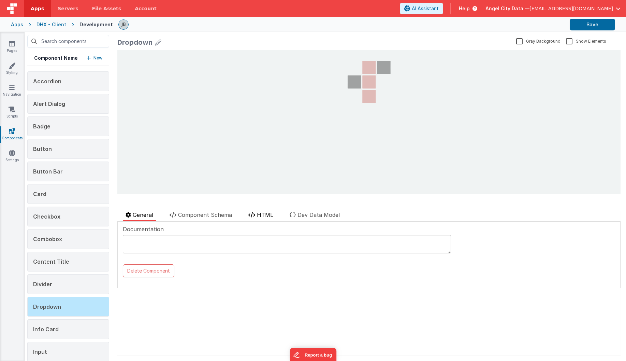
click at [259, 213] on span "HTML" at bounding box center [265, 214] width 16 height 7
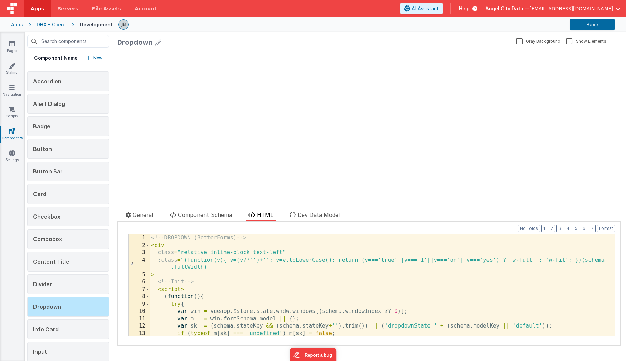
click at [213, 260] on div "<!-- DROPDOWN (BetterForms) --> < div class = "relative inline-block text-left"…" at bounding box center [382, 292] width 465 height 116
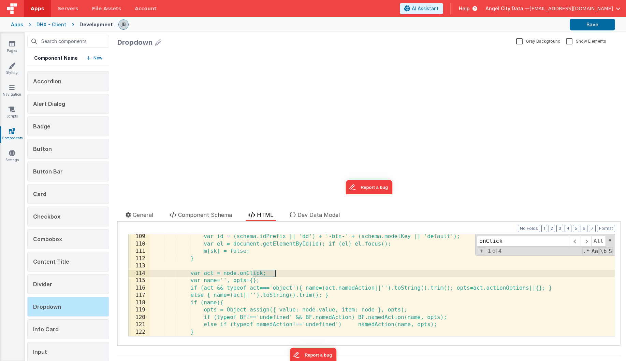
scroll to position [832, 0]
type input "onClick"
click at [46, 23] on div "DHX - Client" at bounding box center [51, 24] width 30 height 7
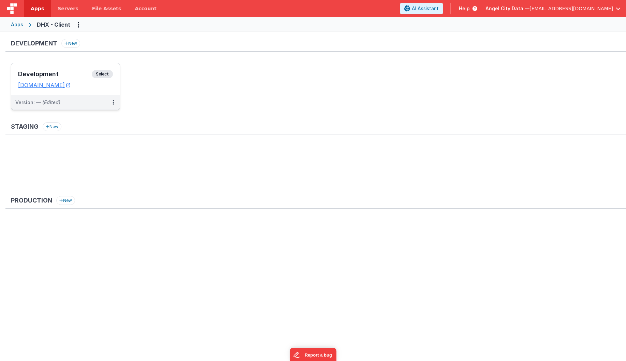
click at [62, 72] on h3 "Development" at bounding box center [55, 74] width 74 height 7
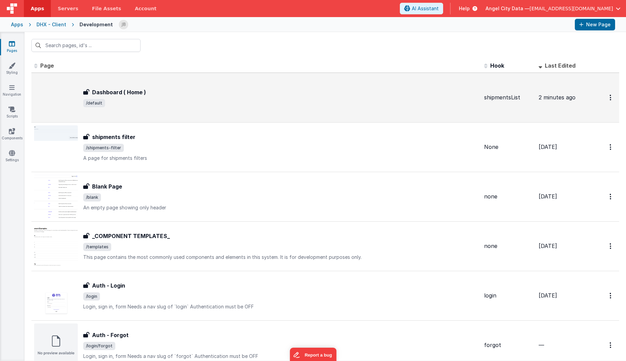
click at [98, 86] on div "Dashboard ( Home ) Dashboard ( Home ) /default" at bounding box center [256, 98] width 444 height 44
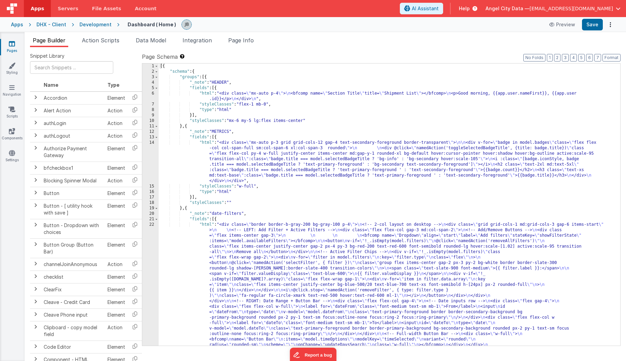
click at [157, 242] on div "22" at bounding box center [150, 287] width 16 height 131
click at [152, 242] on div "1 2 3 4 5 6 7 8 9 10 11 12 13 14 15 16 17 18 19 20 21 22" at bounding box center [150, 272] width 16 height 418
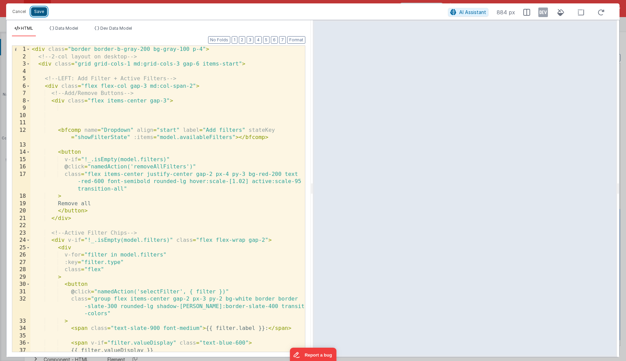
click at [35, 10] on button "Save" at bounding box center [39, 11] width 16 height 9
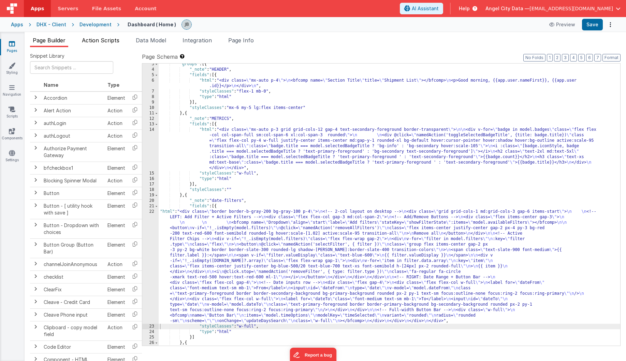
click at [114, 39] on span "Action Scripts" at bounding box center [101, 40] width 38 height 7
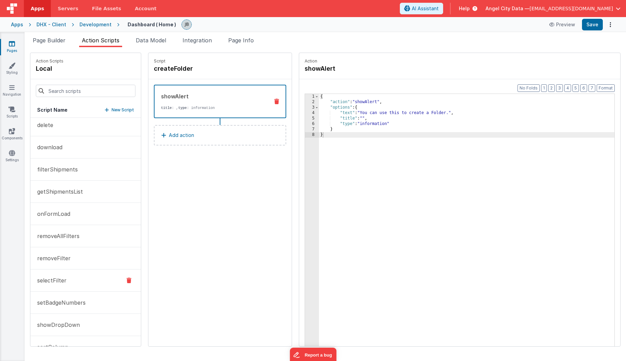
click at [72, 285] on button "selectFilter" at bounding box center [85, 280] width 111 height 22
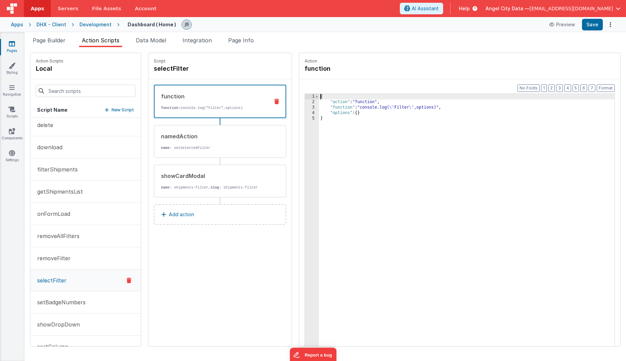
click at [305, 109] on div "3" at bounding box center [312, 107] width 14 height 5
click at [305, 107] on div "3" at bounding box center [312, 107] width 14 height 5
click at [325, 104] on div "{ "action" : "function" , "function" : "console.log( \" Filter \" ,options)" , …" at bounding box center [475, 236] width 312 height 284
click at [324, 108] on div "{ "action" : "function" , "function" : "console.log( \" Filter \" ,options)" , …" at bounding box center [475, 236] width 312 height 284
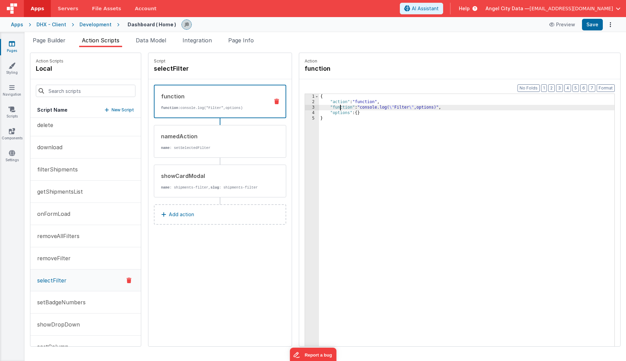
click at [305, 107] on div "3" at bounding box center [312, 107] width 14 height 5
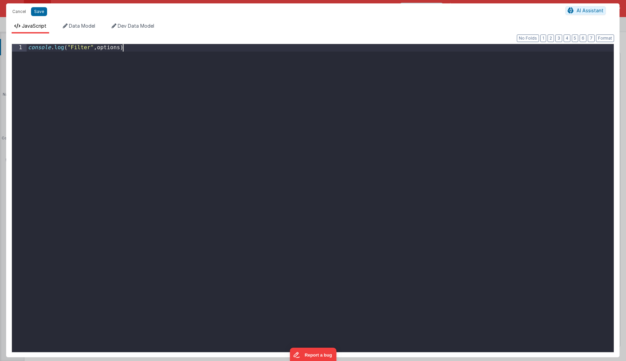
click at [293, 107] on div "console . log ( "Filter" , options )" at bounding box center [320, 205] width 587 height 322
click at [100, 48] on div "console . log ( "Filter" , options )" at bounding box center [320, 205] width 587 height 322
click at [33, 15] on button "Save" at bounding box center [39, 11] width 16 height 9
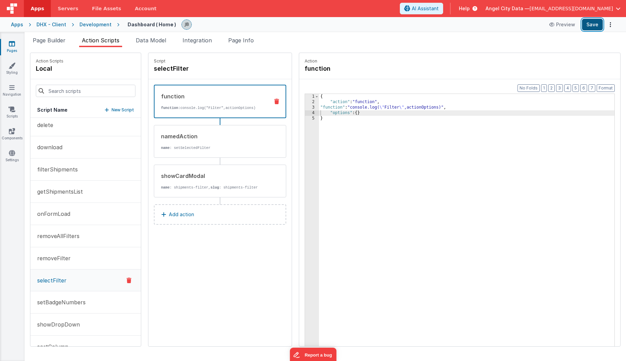
click at [590, 28] on button "Save" at bounding box center [592, 25] width 21 height 12
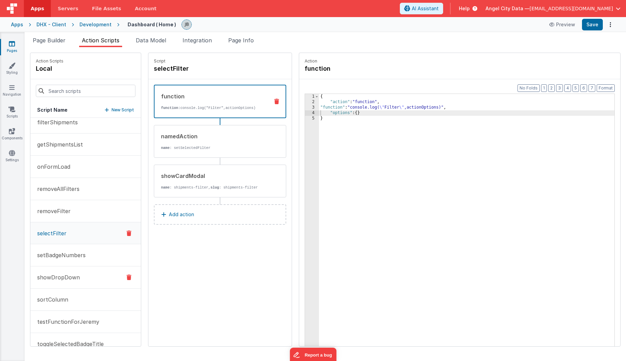
scroll to position [91, 0]
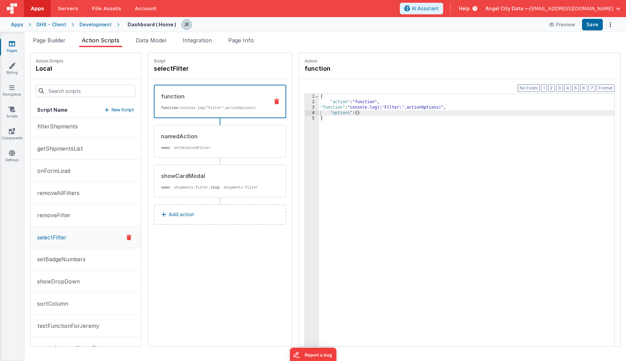
click at [88, 25] on div "Development" at bounding box center [95, 24] width 32 height 7
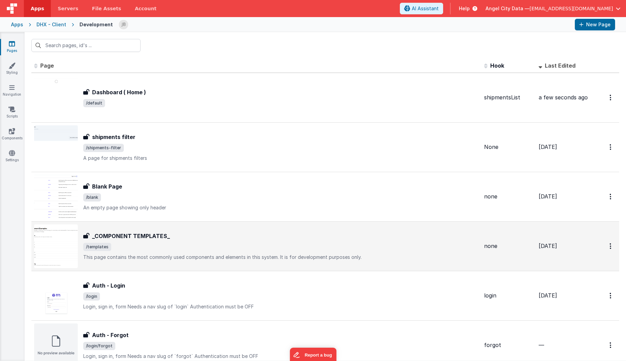
click at [119, 232] on h3 "_COMPONENT TEMPLATES_" at bounding box center [131, 236] width 78 height 8
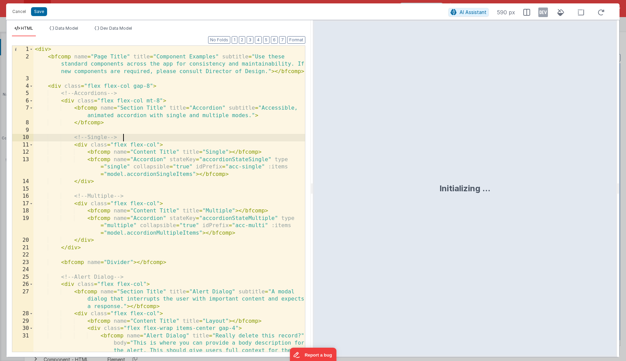
click at [149, 141] on div "< div > < bfcomp name = "Page Title" title = "Component Examples" subtitle = "U…" at bounding box center [169, 228] width 272 height 364
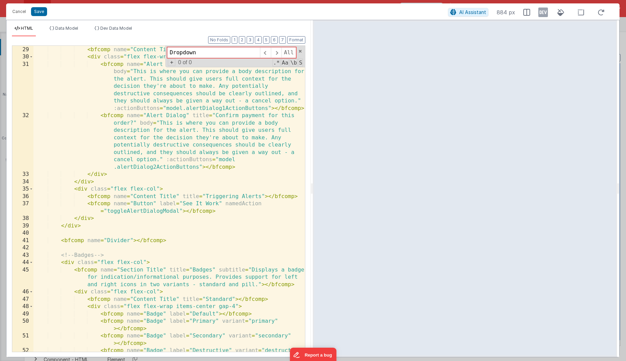
scroll to position [510, 0]
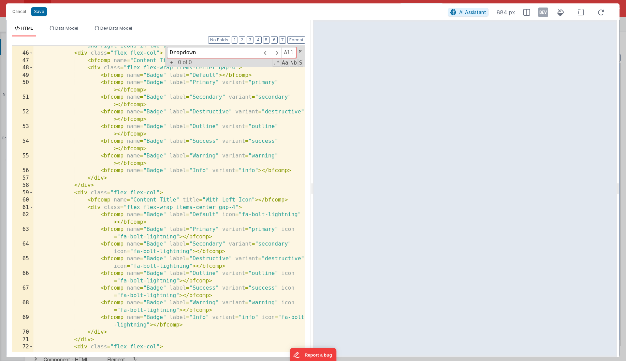
click at [155, 220] on div "< bfcomp name = "Section Title" title = "Badges" subtitle = "Displays a badge f…" at bounding box center [169, 195] width 272 height 335
type input "onClick"
click at [16, 11] on button "Cancel" at bounding box center [19, 12] width 20 height 10
